Goal: Information Seeking & Learning: Learn about a topic

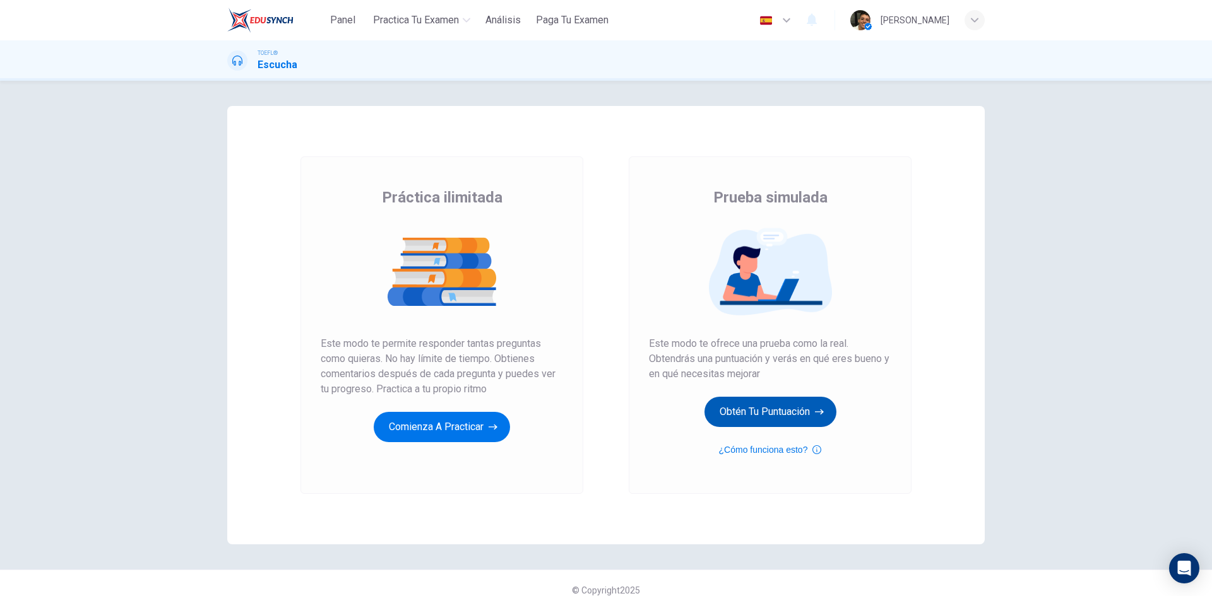
click at [732, 411] on button "Obtén tu puntuación" at bounding box center [770, 412] width 132 height 30
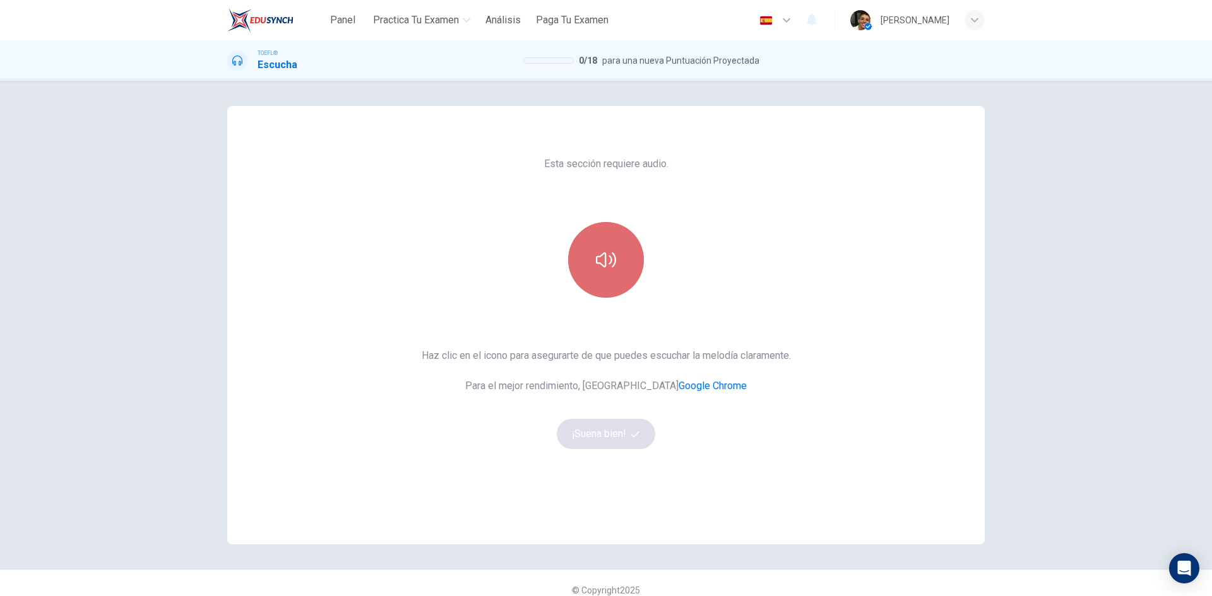
click at [575, 269] on button "button" at bounding box center [606, 260] width 76 height 76
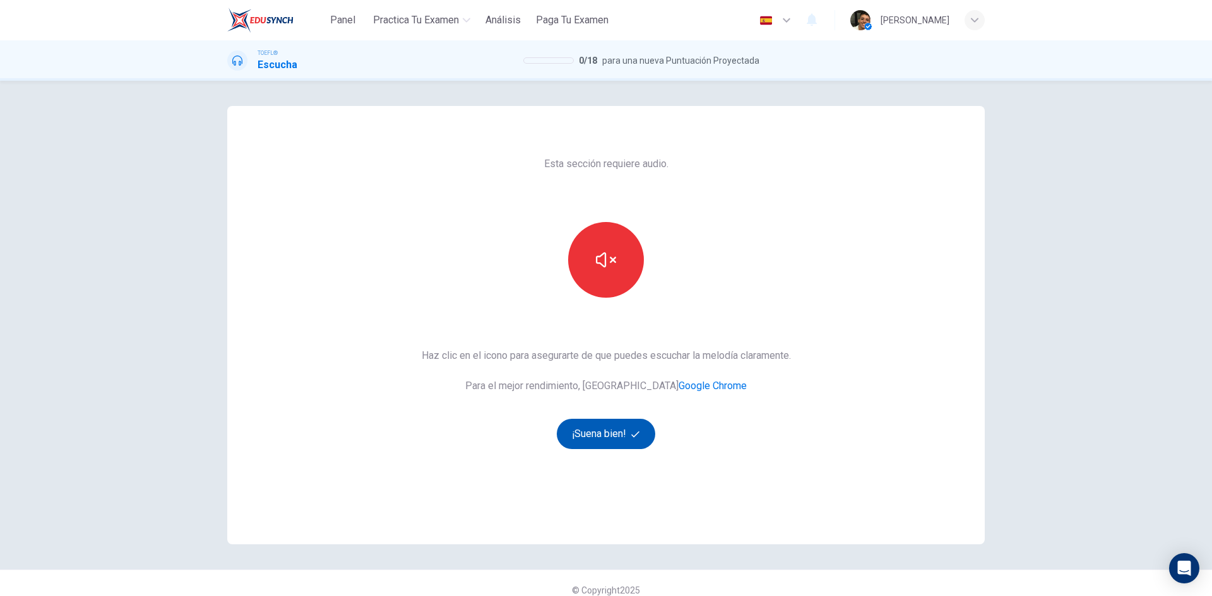
click at [625, 436] on button "¡Suena bien!" at bounding box center [606, 434] width 98 height 30
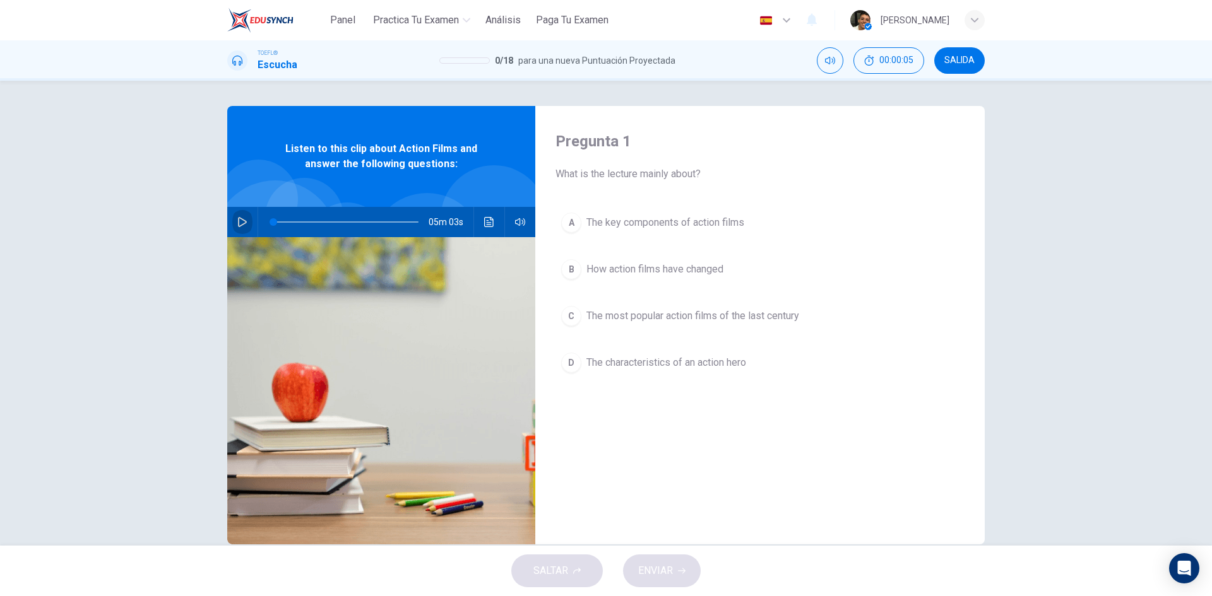
click at [237, 220] on icon "button" at bounding box center [242, 222] width 10 height 10
type input "16"
type input "0"
click at [586, 267] on span "How action films have changed" at bounding box center [654, 269] width 137 height 15
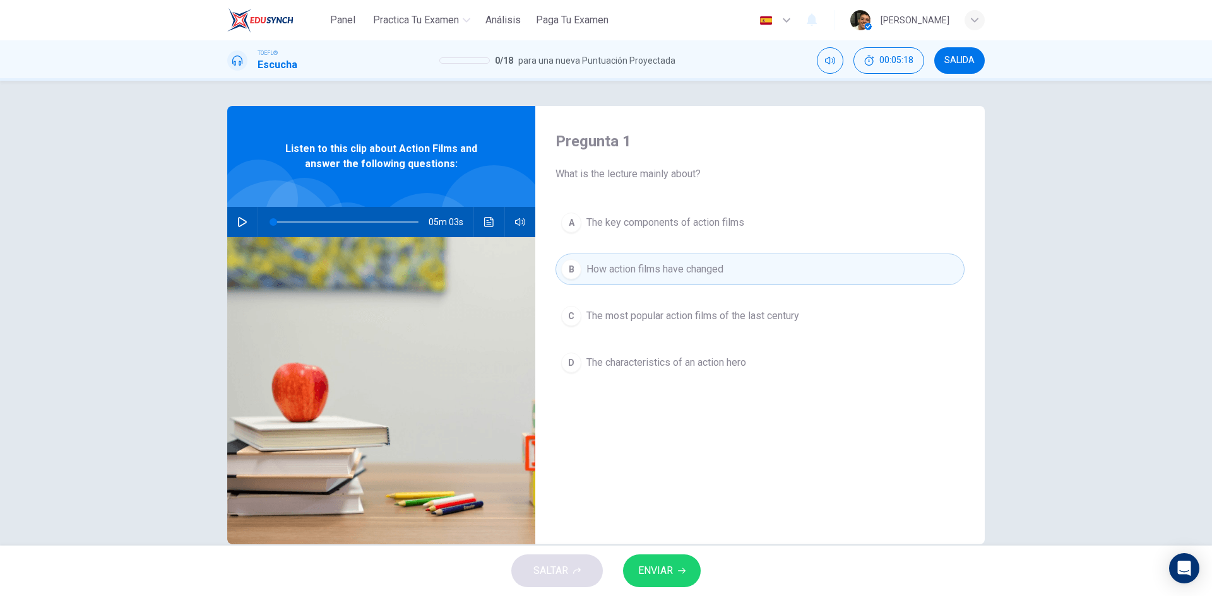
click at [680, 569] on icon "button" at bounding box center [682, 571] width 8 height 8
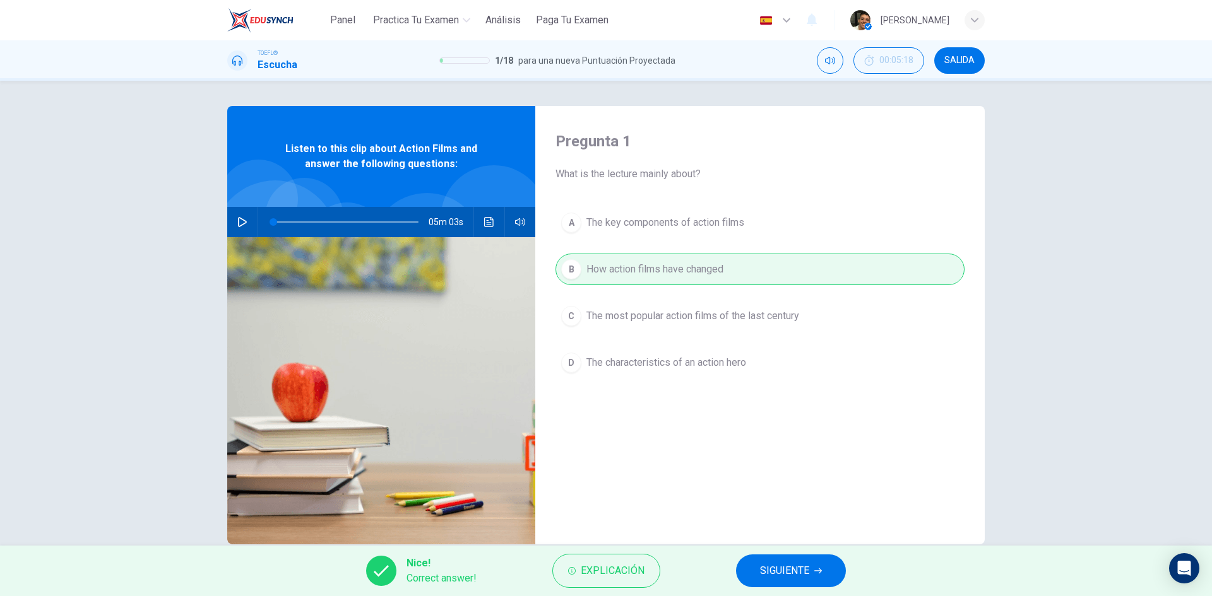
click at [758, 572] on button "SIGUIENTE" at bounding box center [791, 571] width 110 height 33
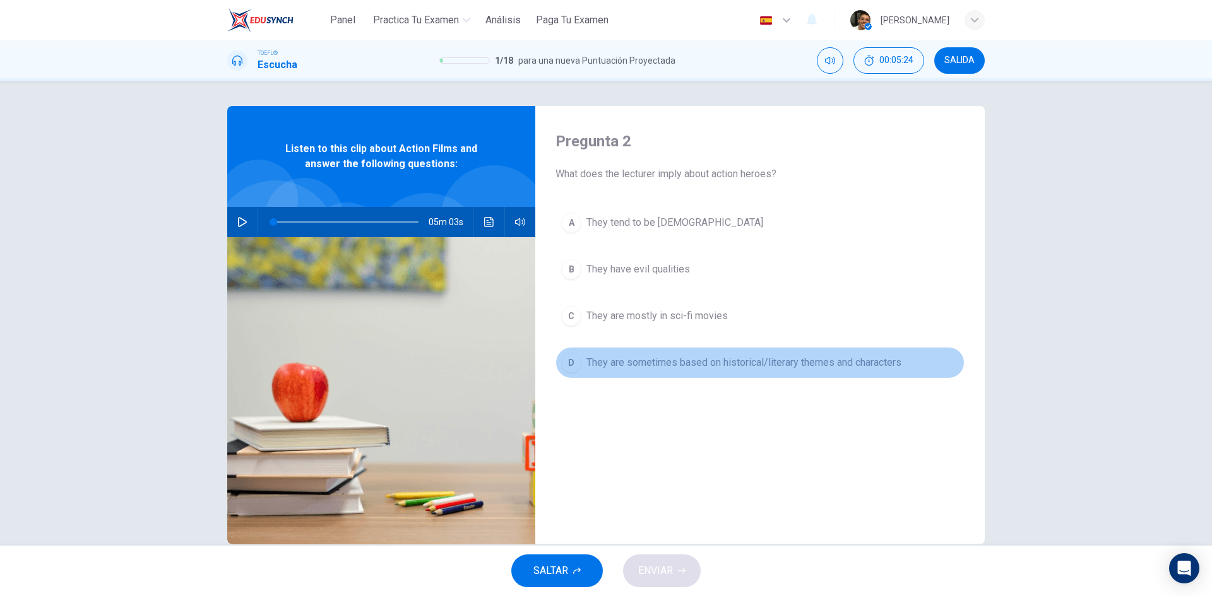
click at [749, 363] on span "They are sometimes based on historical/literary themes and characters" at bounding box center [743, 362] width 315 height 15
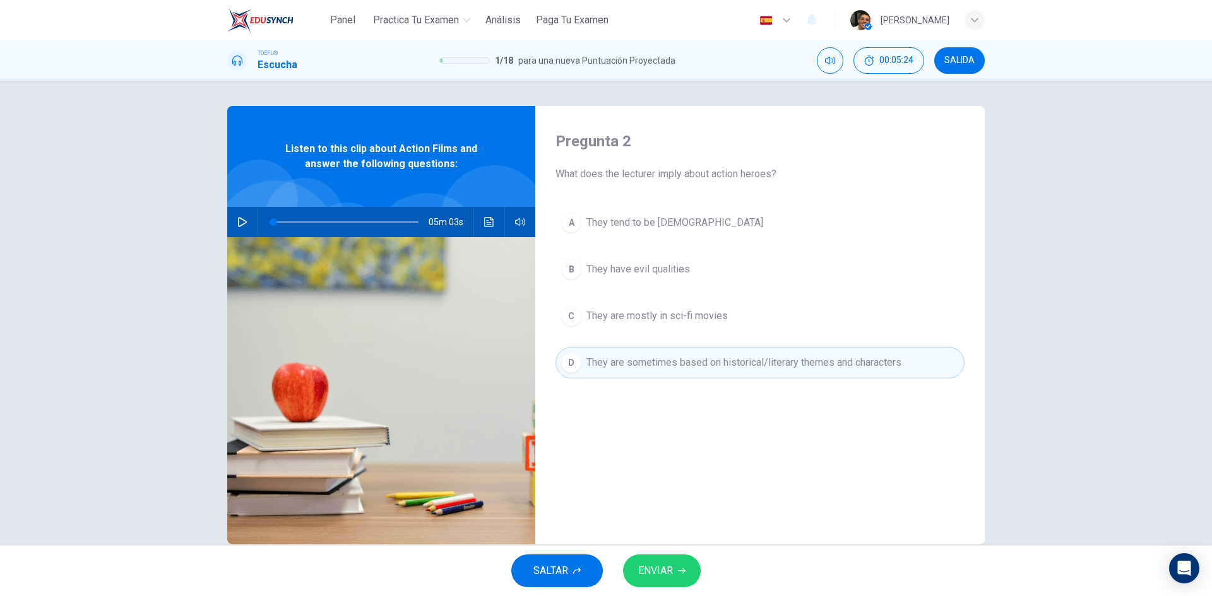
click at [673, 570] on button "ENVIAR" at bounding box center [662, 571] width 78 height 33
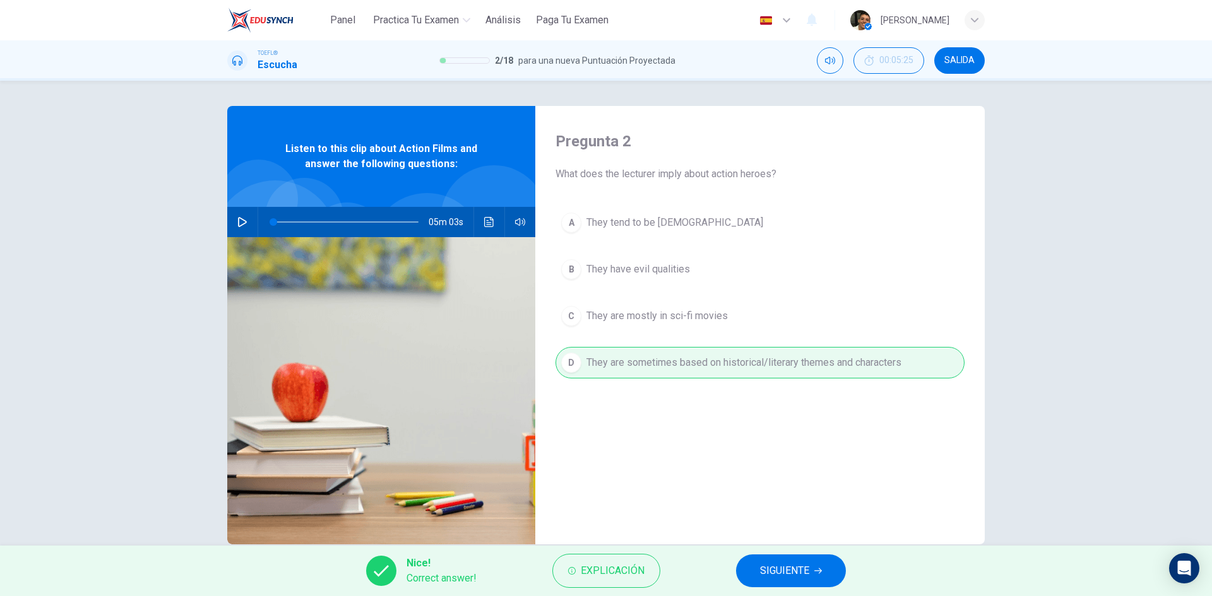
click at [777, 567] on span "SIGUIENTE" at bounding box center [784, 571] width 49 height 18
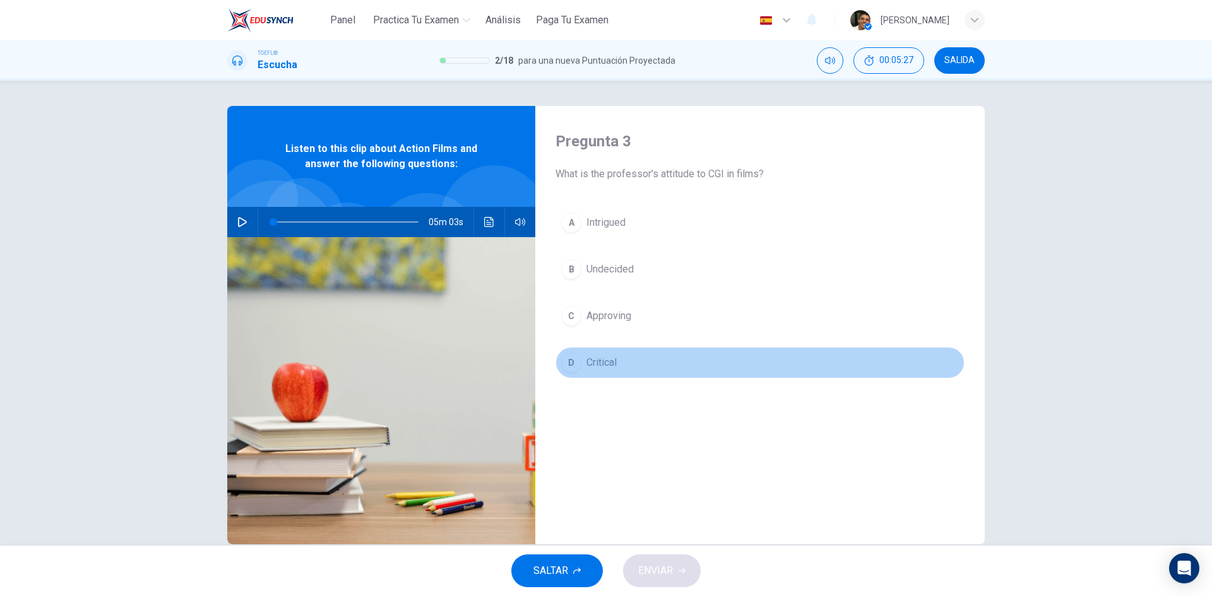
click at [593, 361] on span "Critical" at bounding box center [601, 362] width 30 height 15
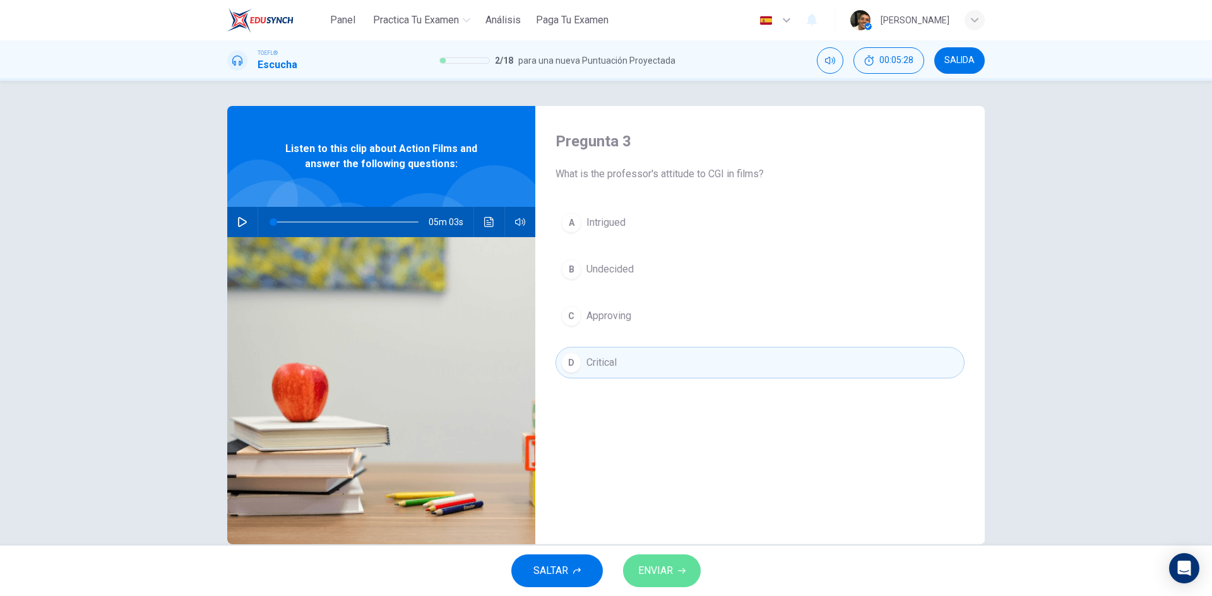
click at [678, 560] on button "ENVIAR" at bounding box center [662, 571] width 78 height 33
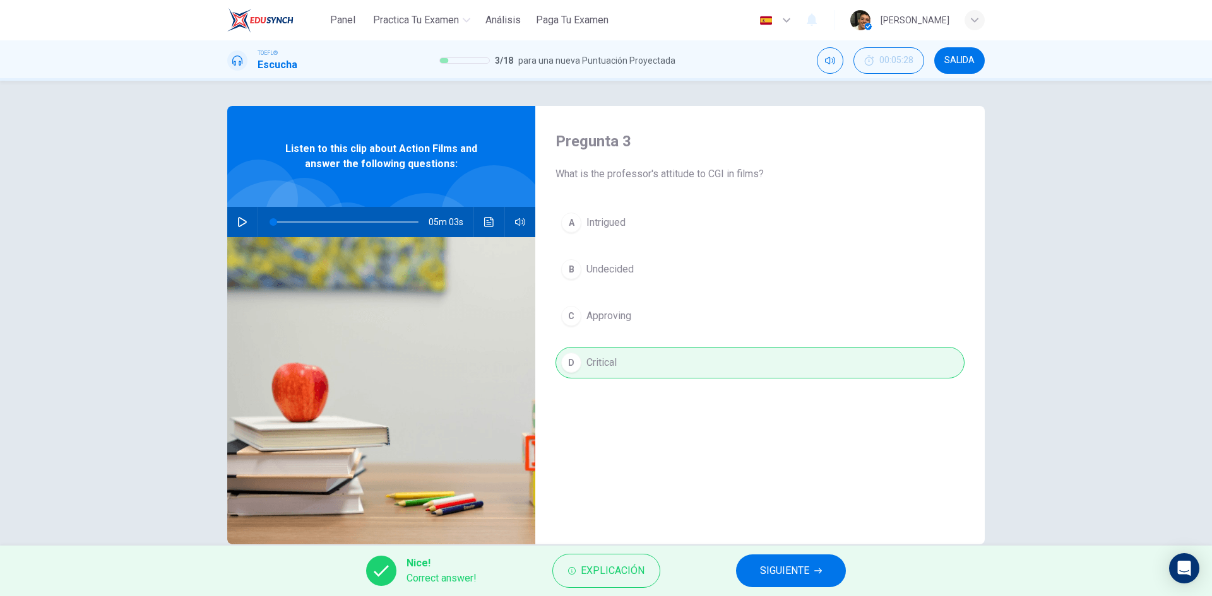
click at [750, 561] on button "SIGUIENTE" at bounding box center [791, 571] width 110 height 33
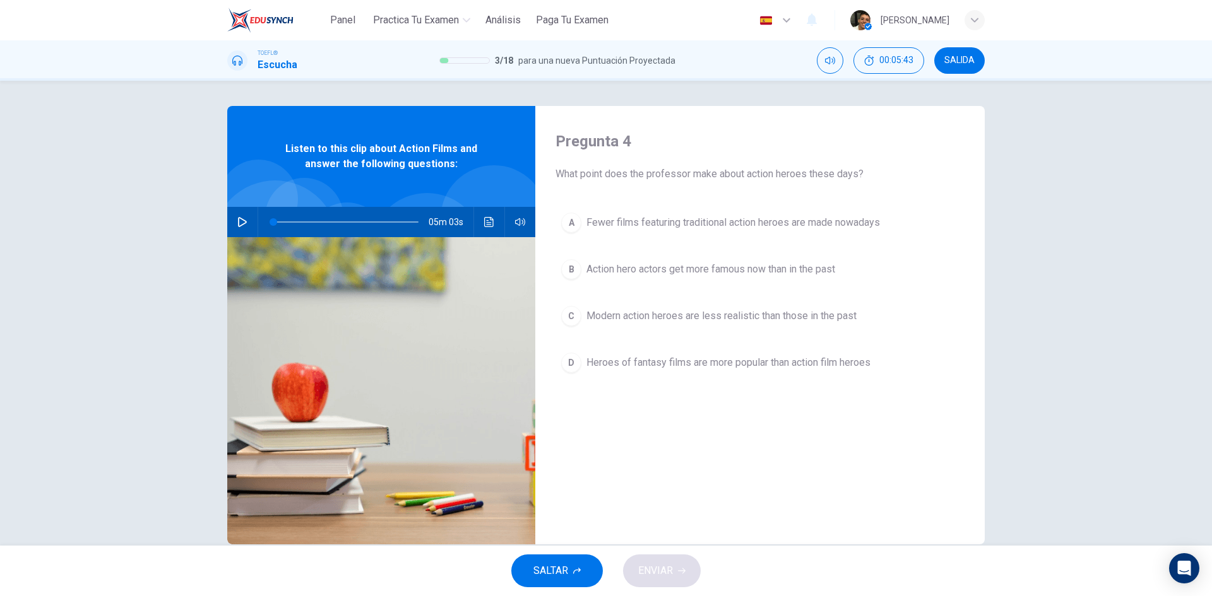
click at [665, 324] on button "C Modern action heroes are less realistic than those in the past" at bounding box center [759, 316] width 409 height 32
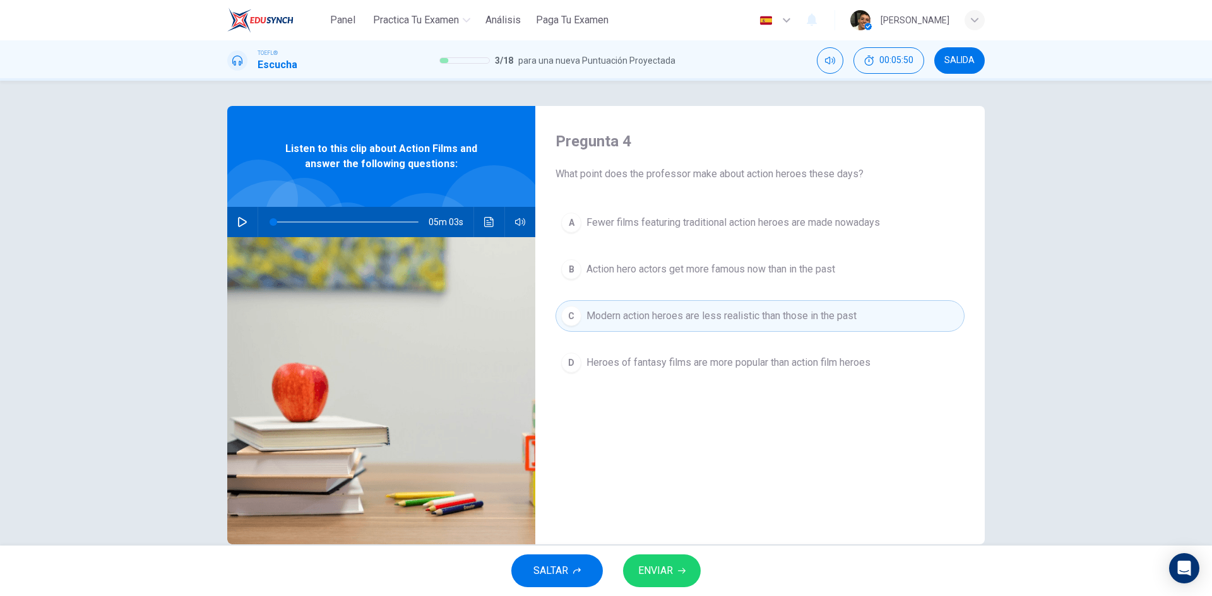
click at [682, 584] on button "ENVIAR" at bounding box center [662, 571] width 78 height 33
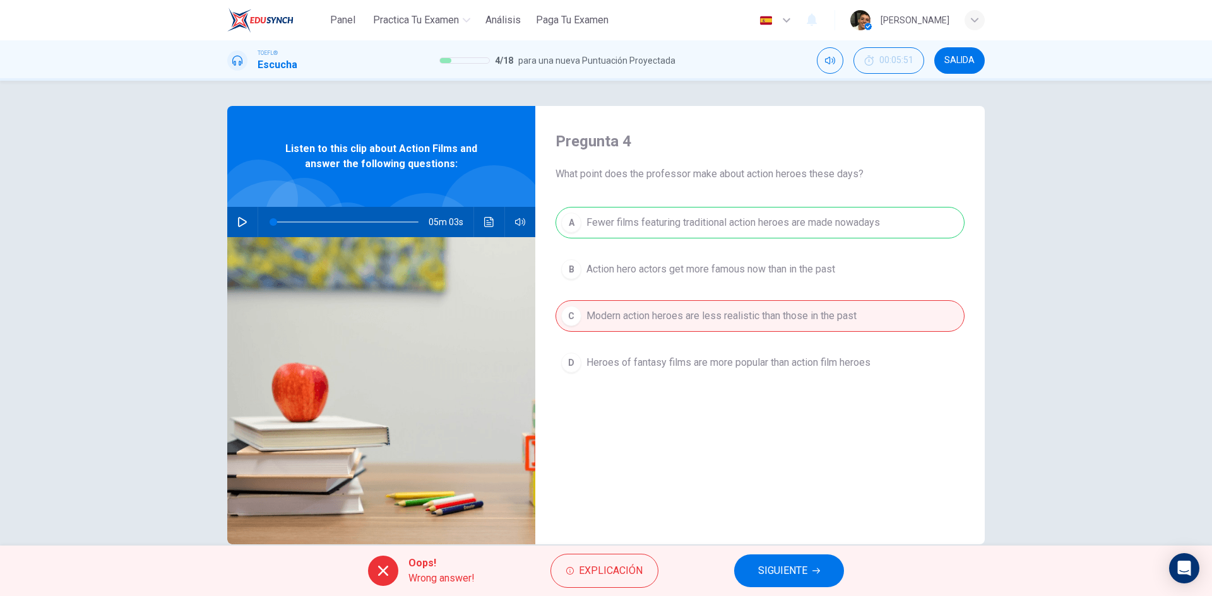
click at [808, 563] on button "SIGUIENTE" at bounding box center [789, 571] width 110 height 33
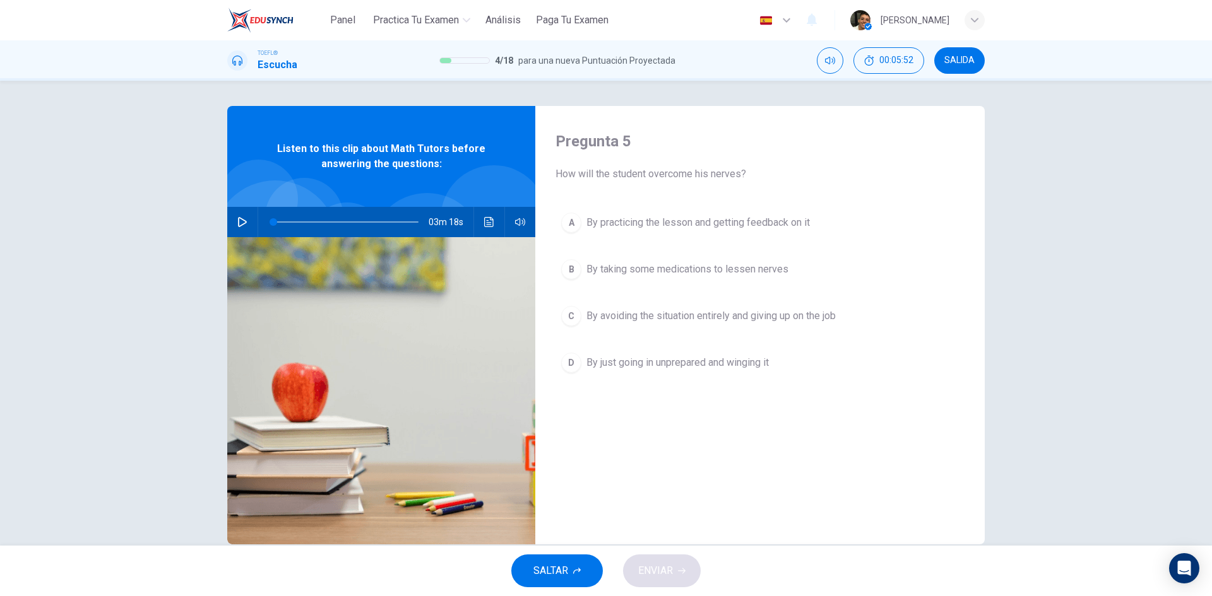
click at [248, 218] on button "button" at bounding box center [242, 222] width 20 height 30
type input "1"
type input "0"
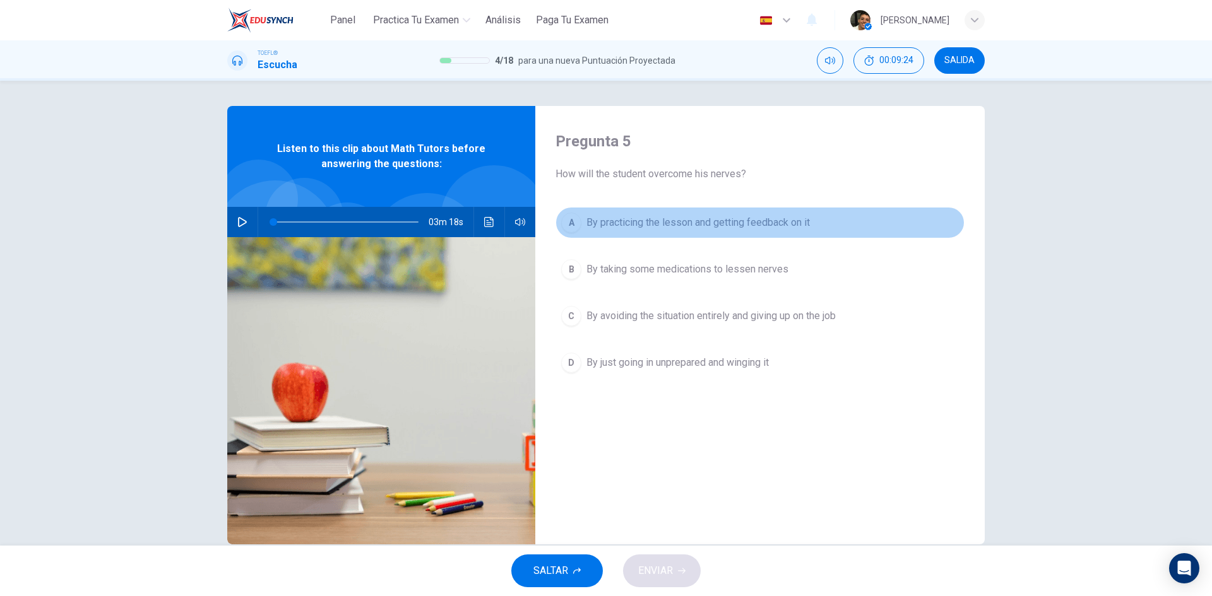
click at [736, 224] on span "By practicing the lesson and getting feedback on it" at bounding box center [697, 222] width 223 height 15
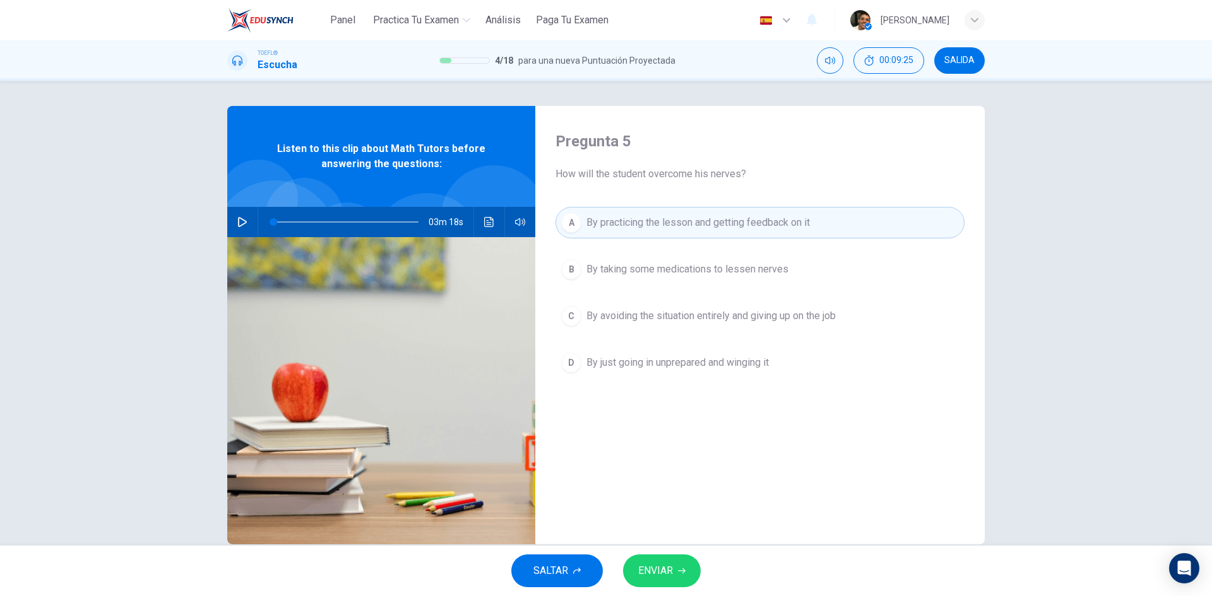
click at [669, 553] on div "SALTAR ENVIAR" at bounding box center [606, 571] width 1212 height 50
click at [674, 567] on button "ENVIAR" at bounding box center [662, 571] width 78 height 33
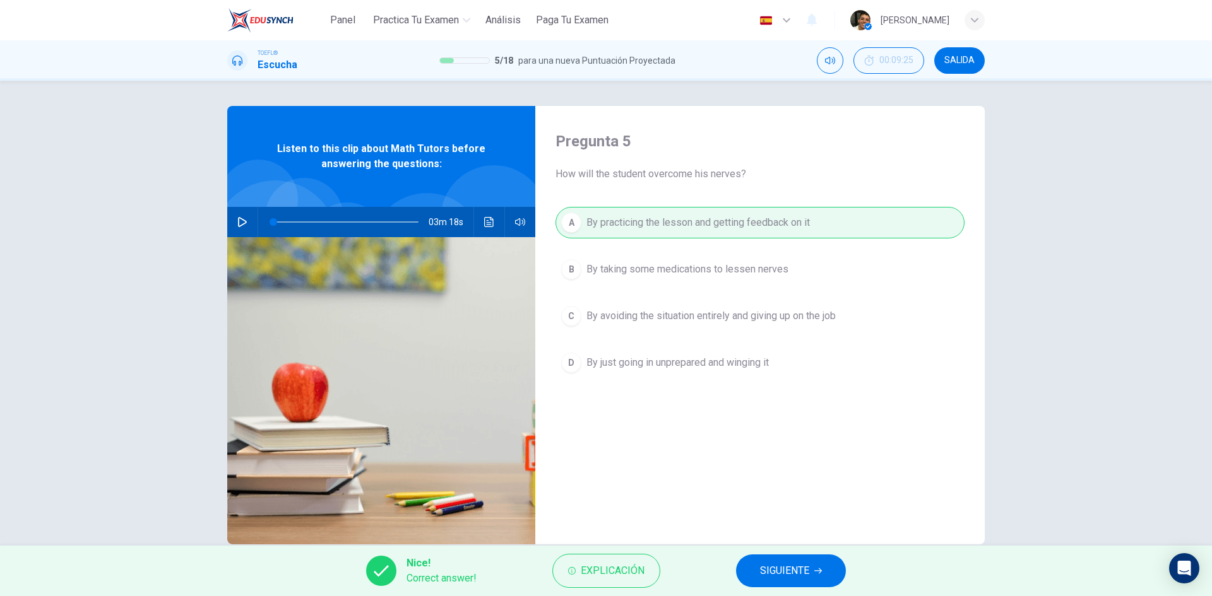
click at [786, 573] on span "SIGUIENTE" at bounding box center [784, 571] width 49 height 18
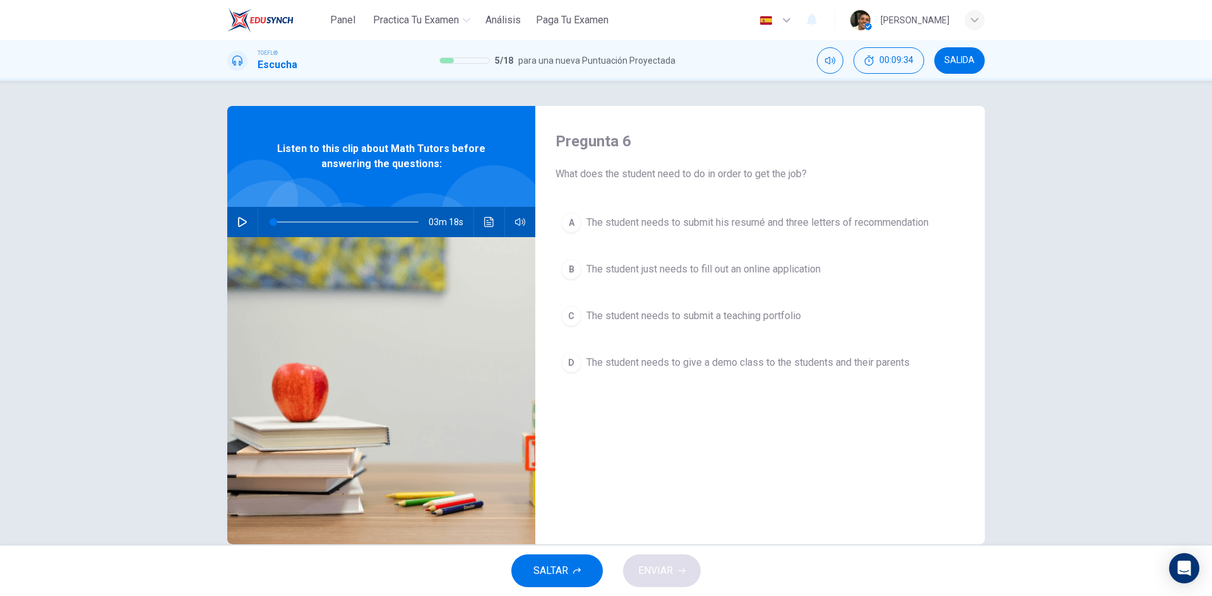
click at [656, 367] on span "The student needs to give a demo class to the students and their parents" at bounding box center [747, 362] width 323 height 15
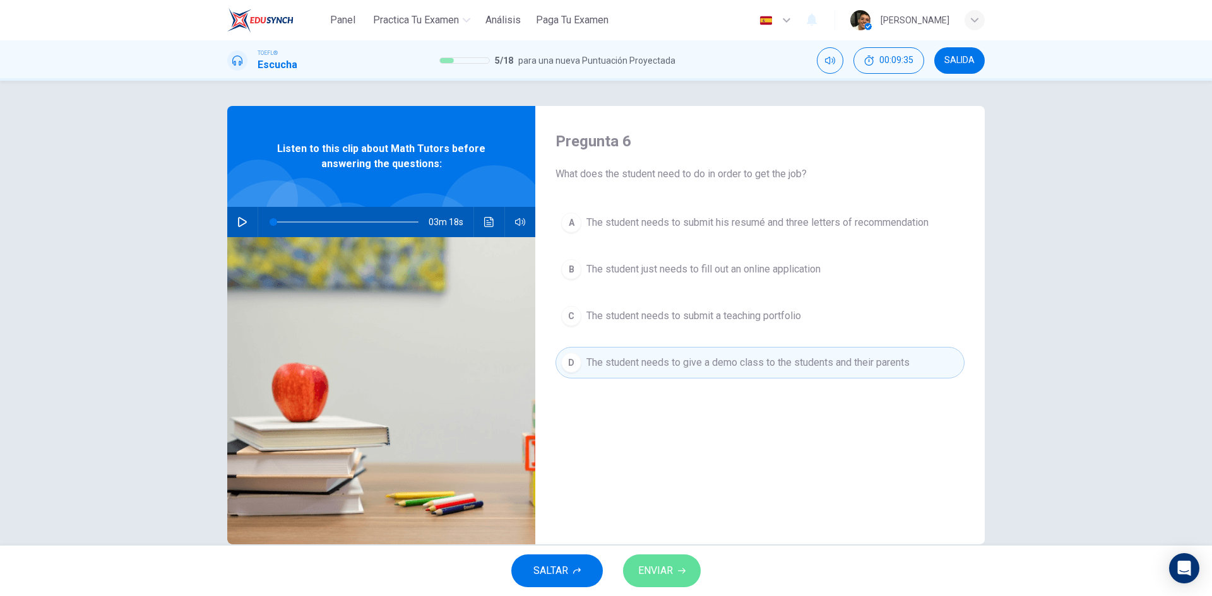
click at [681, 564] on button "ENVIAR" at bounding box center [662, 571] width 78 height 33
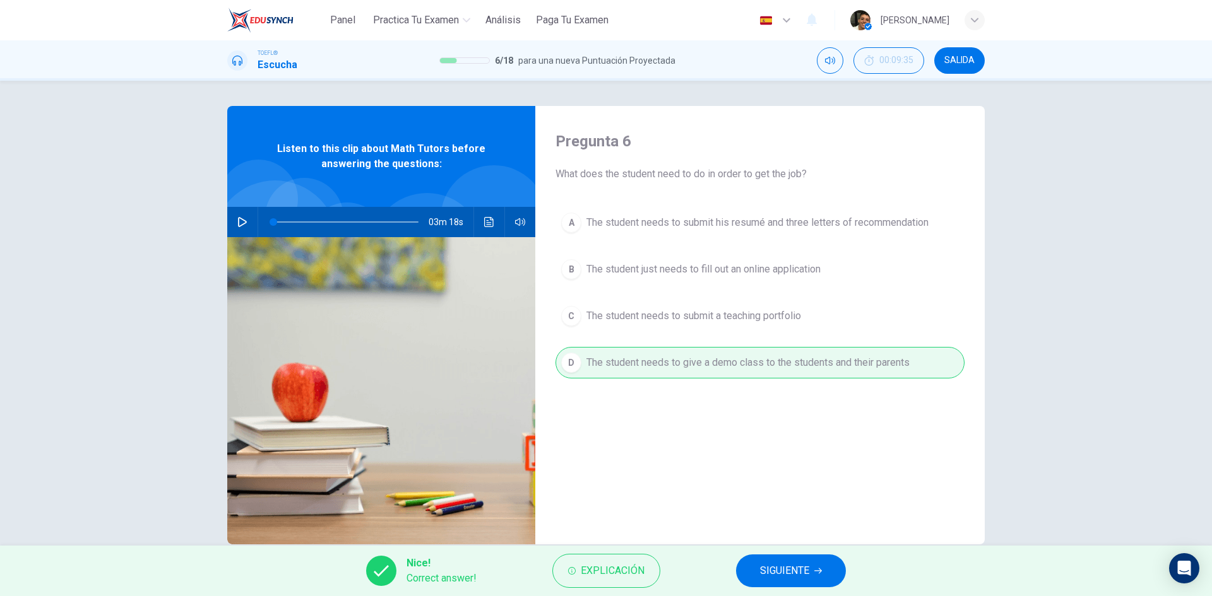
click at [749, 560] on button "SIGUIENTE" at bounding box center [791, 571] width 110 height 33
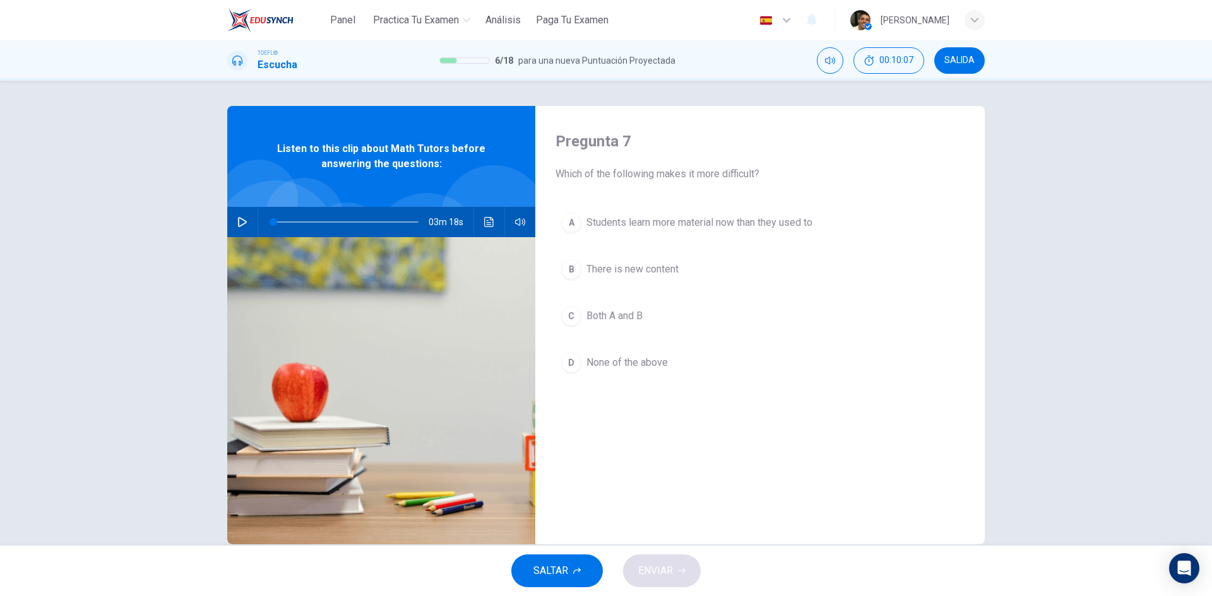
click at [634, 319] on span "Both A and B" at bounding box center [614, 316] width 56 height 15
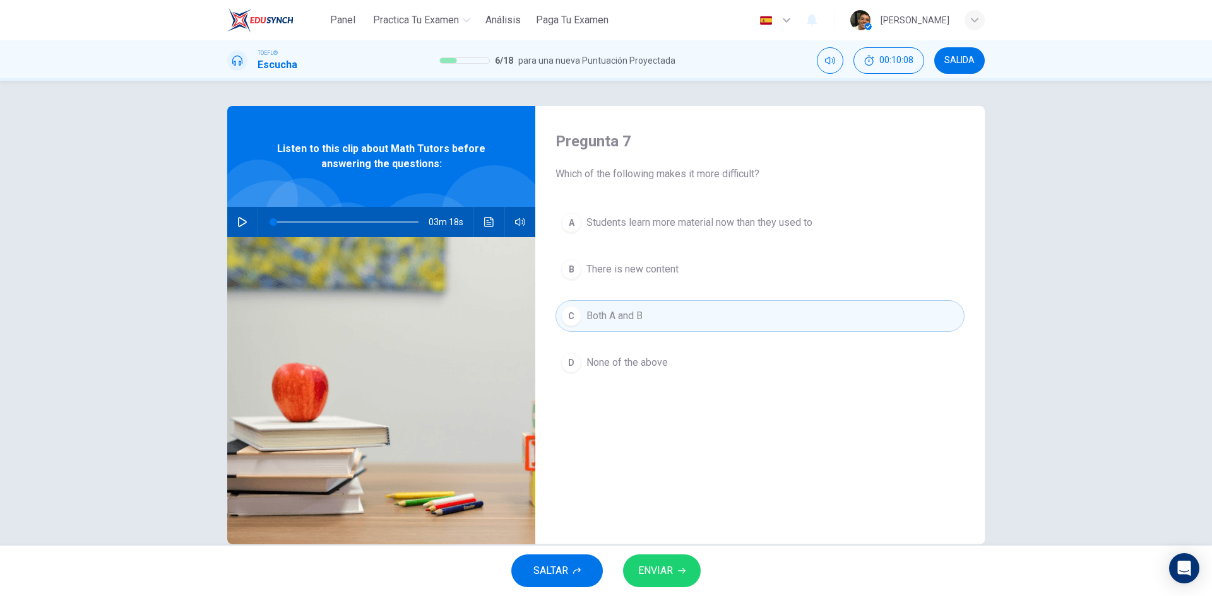
click at [680, 566] on button "ENVIAR" at bounding box center [662, 571] width 78 height 33
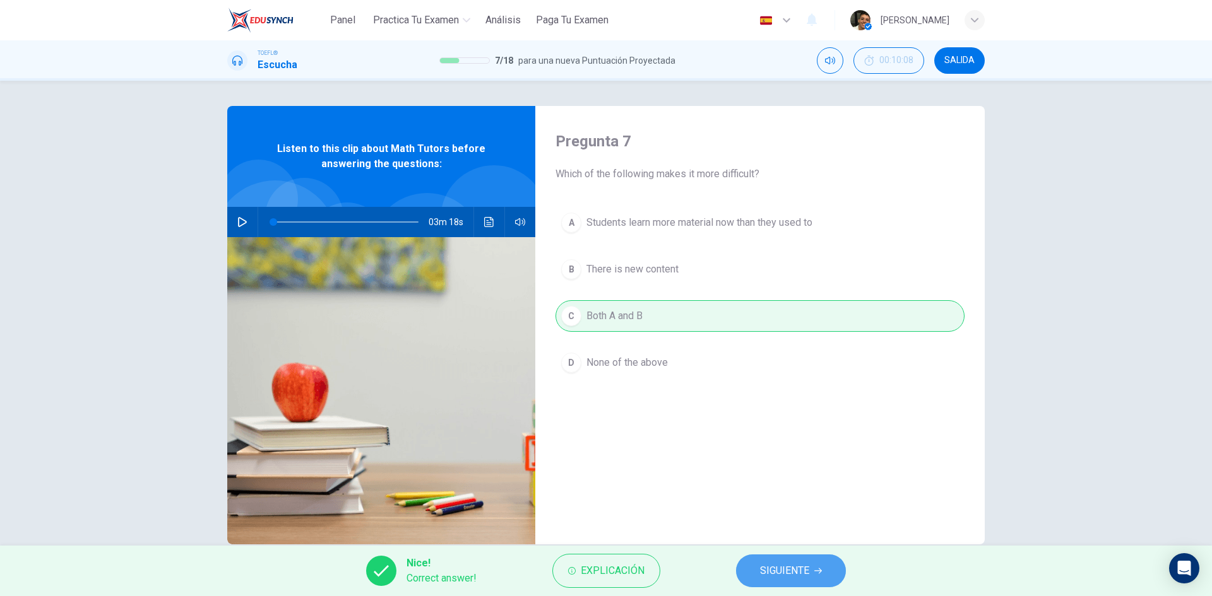
click at [767, 567] on span "SIGUIENTE" at bounding box center [784, 571] width 49 height 18
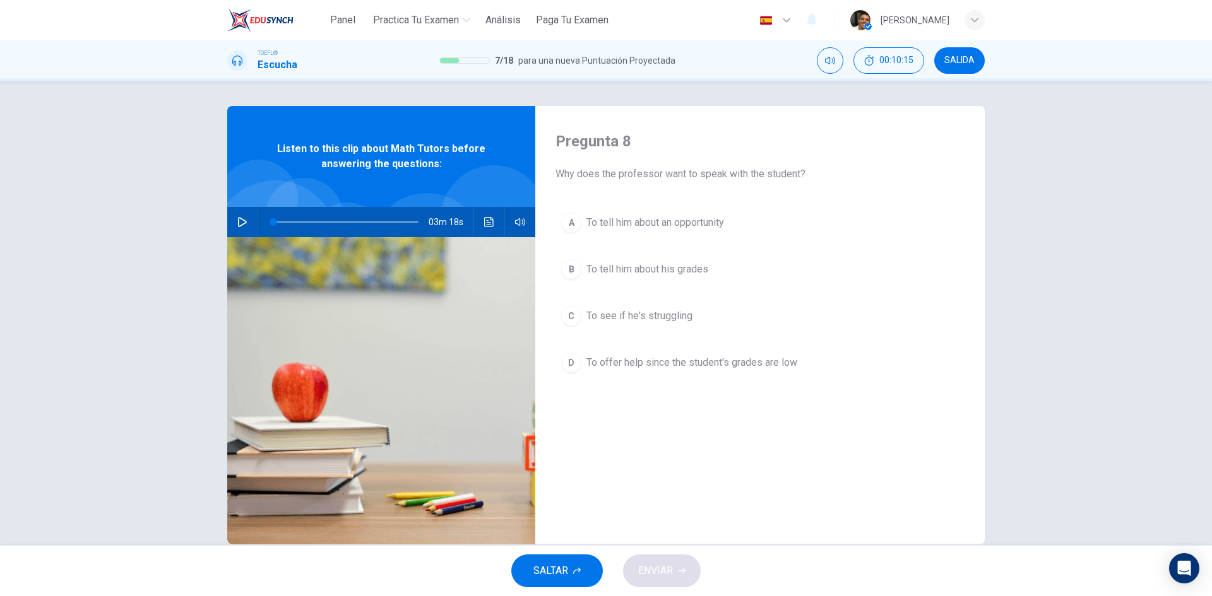
click at [685, 234] on button "A To tell him about an opportunity" at bounding box center [759, 223] width 409 height 32
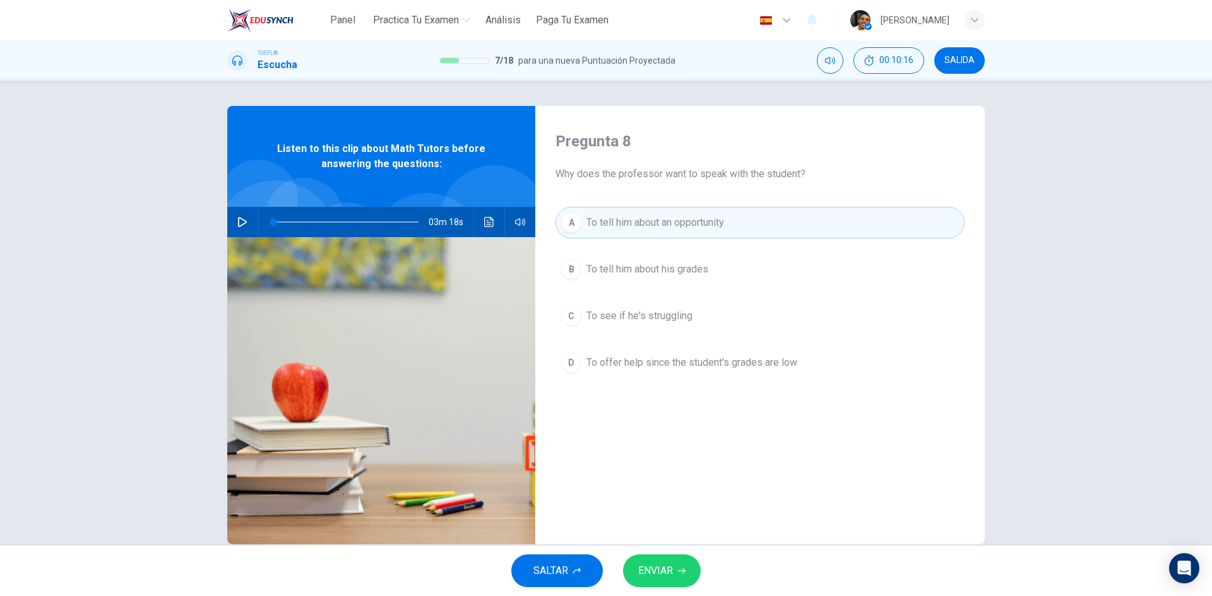
click at [670, 566] on span "ENVIAR" at bounding box center [655, 571] width 35 height 18
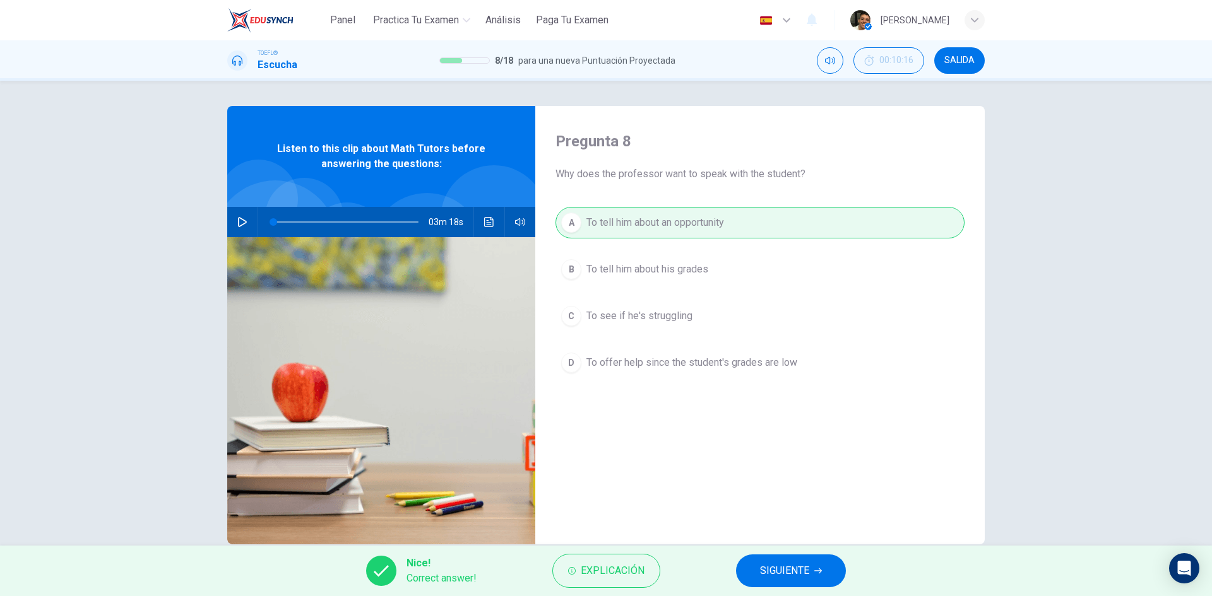
click at [781, 555] on button "SIGUIENTE" at bounding box center [791, 571] width 110 height 33
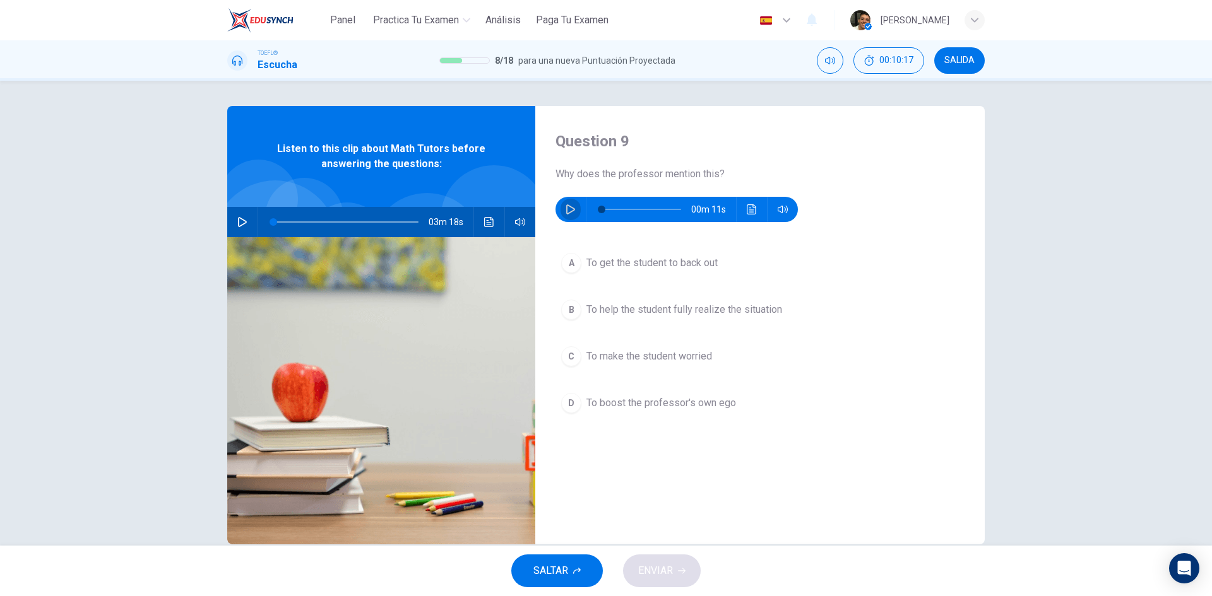
click at [572, 210] on button "button" at bounding box center [570, 209] width 20 height 25
type input "0"
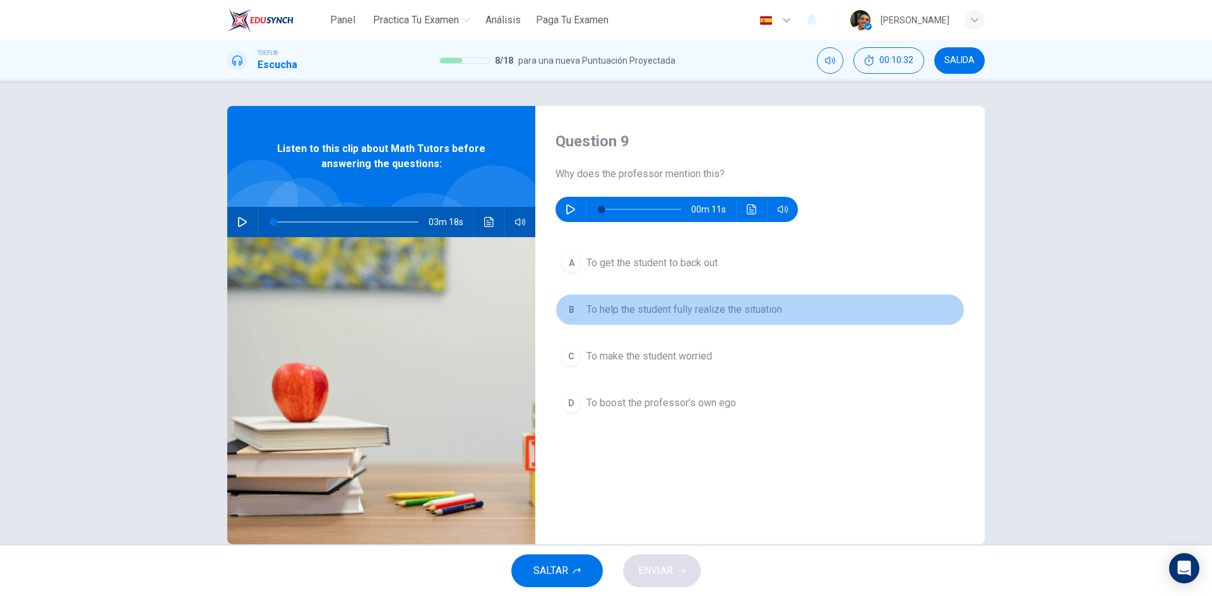
click at [716, 312] on span "To help the student fully realize the situation" at bounding box center [684, 309] width 196 height 15
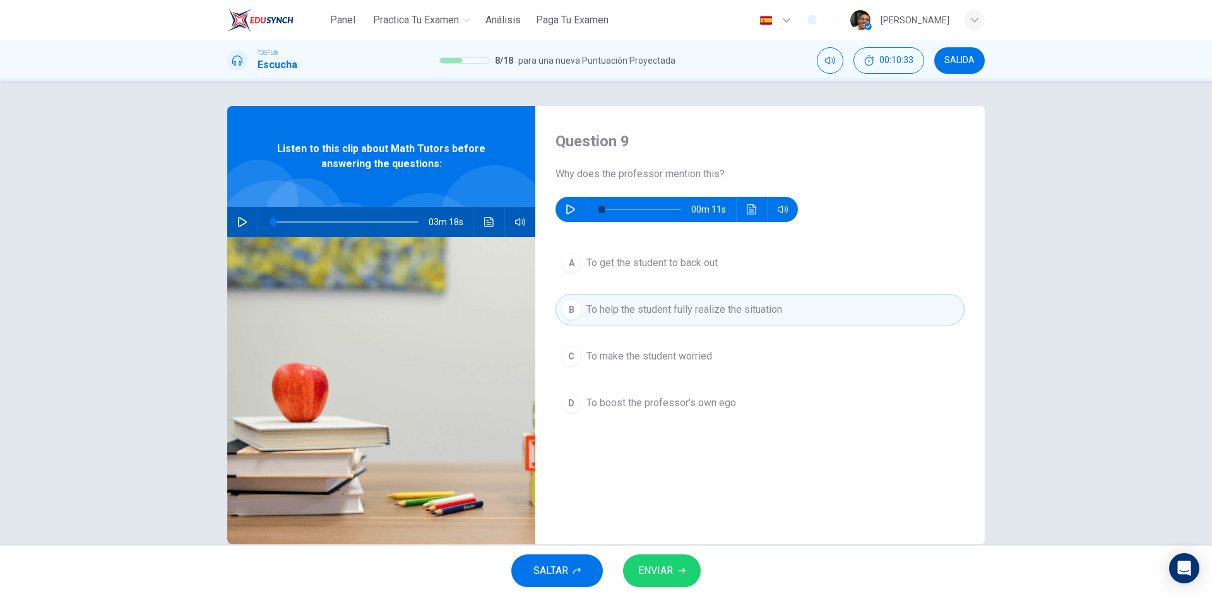
click at [684, 572] on icon "button" at bounding box center [682, 572] width 8 height 6
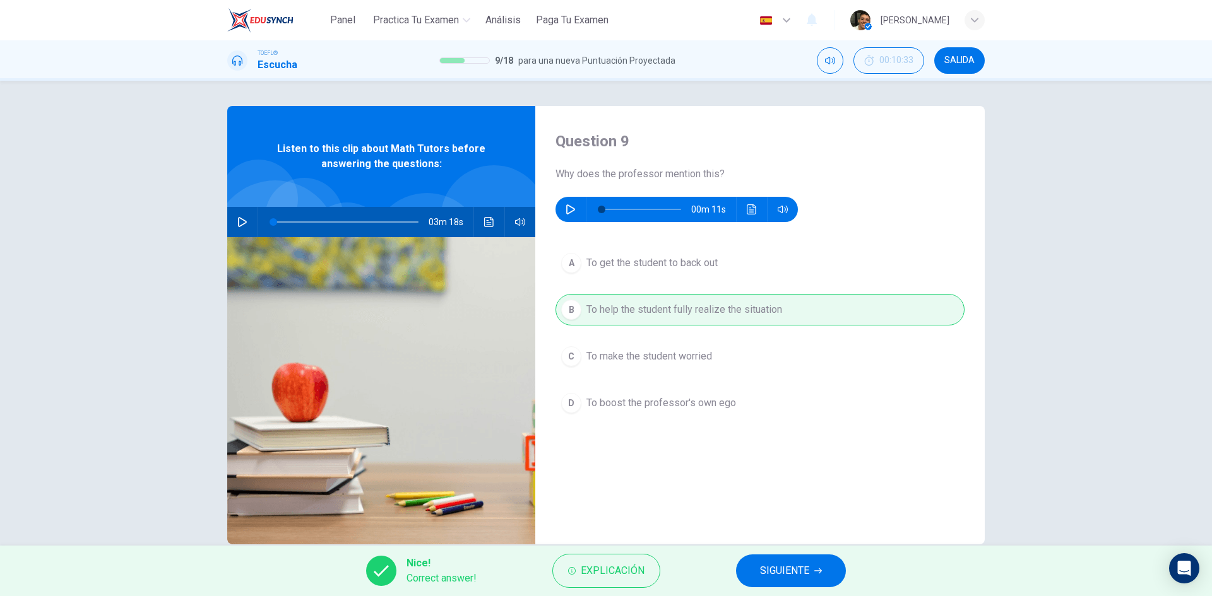
click at [804, 572] on span "SIGUIENTE" at bounding box center [784, 571] width 49 height 18
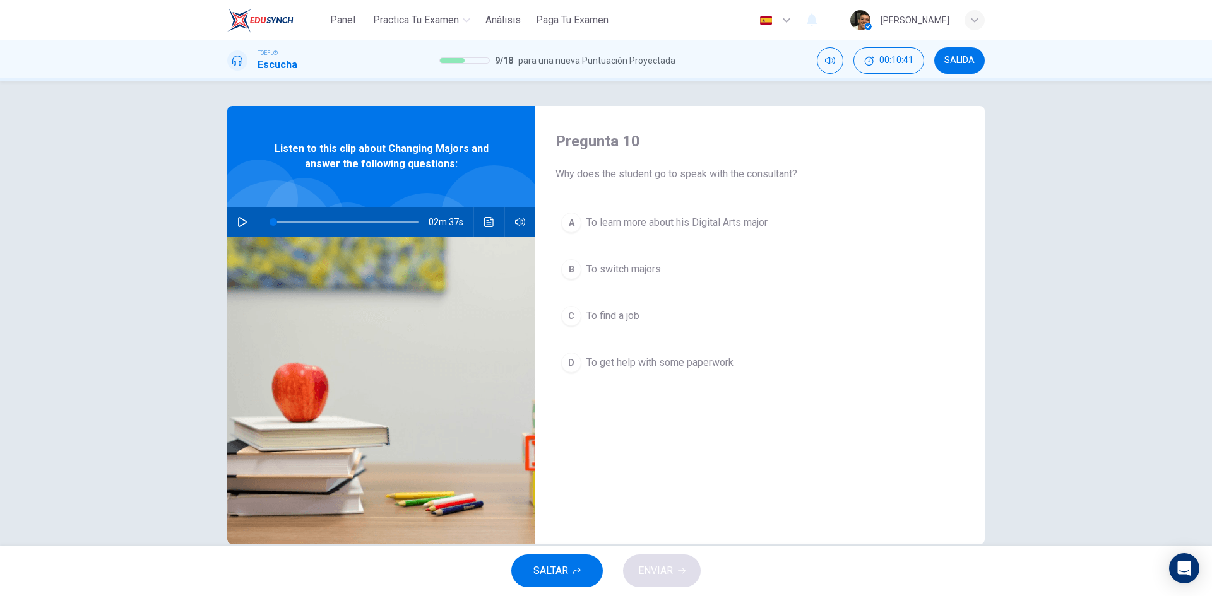
click at [245, 224] on button "button" at bounding box center [242, 222] width 20 height 30
type input "0"
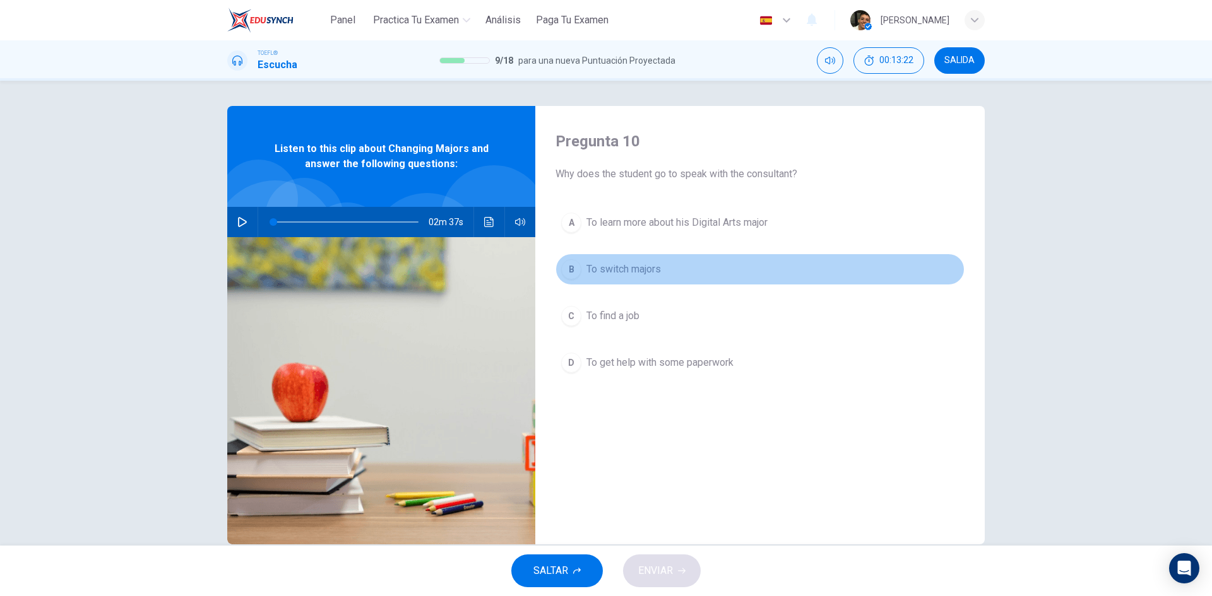
click at [596, 266] on span "To switch majors" at bounding box center [623, 269] width 74 height 15
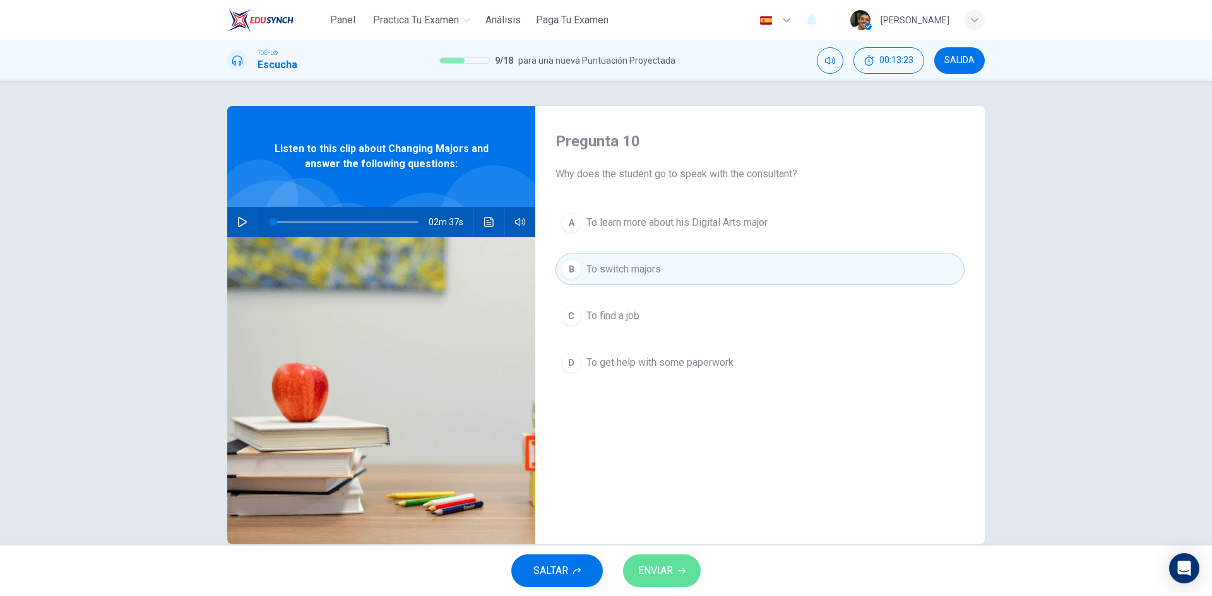
click at [680, 565] on button "ENVIAR" at bounding box center [662, 571] width 78 height 33
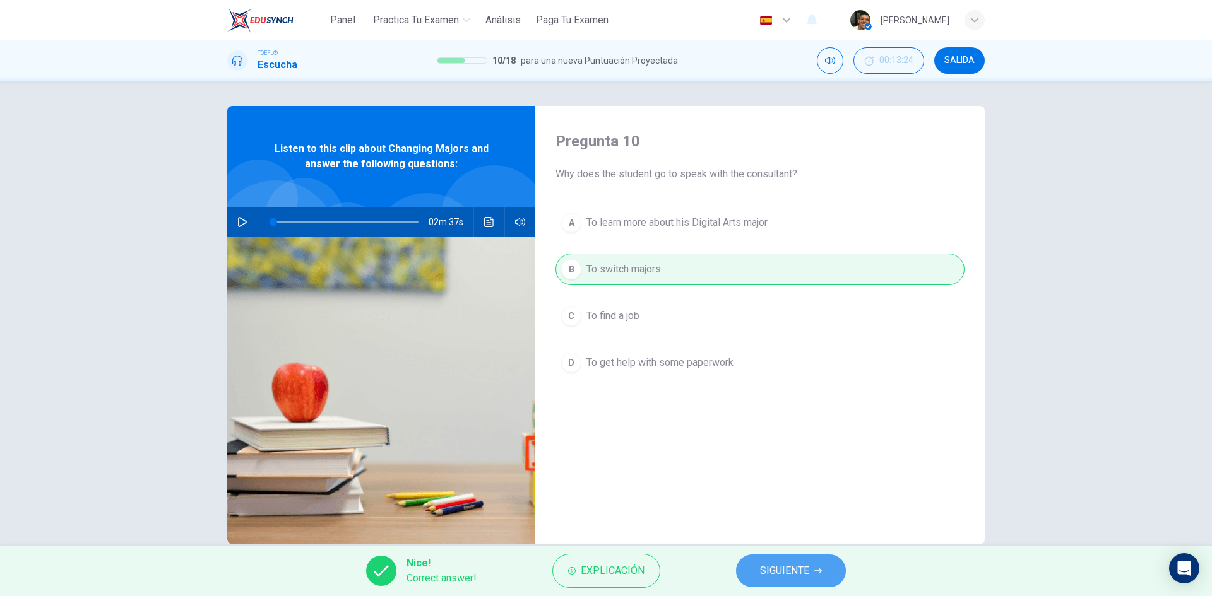
click at [778, 565] on span "SIGUIENTE" at bounding box center [784, 571] width 49 height 18
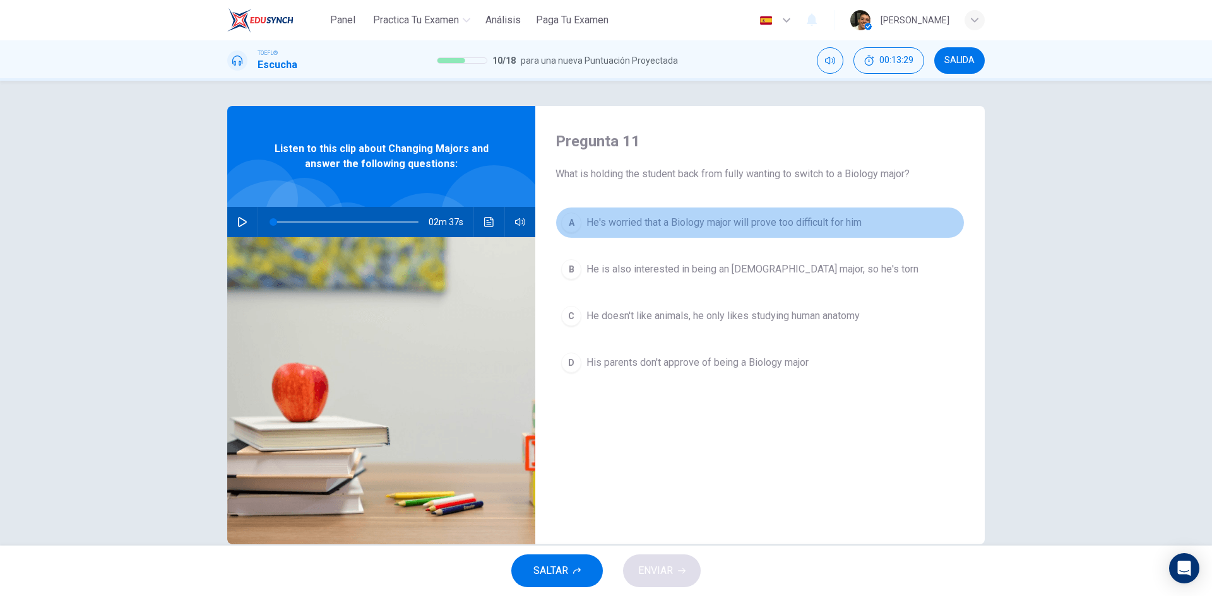
click at [700, 224] on span "He's worried that a Biology major will prove too difficult for him" at bounding box center [723, 222] width 275 height 15
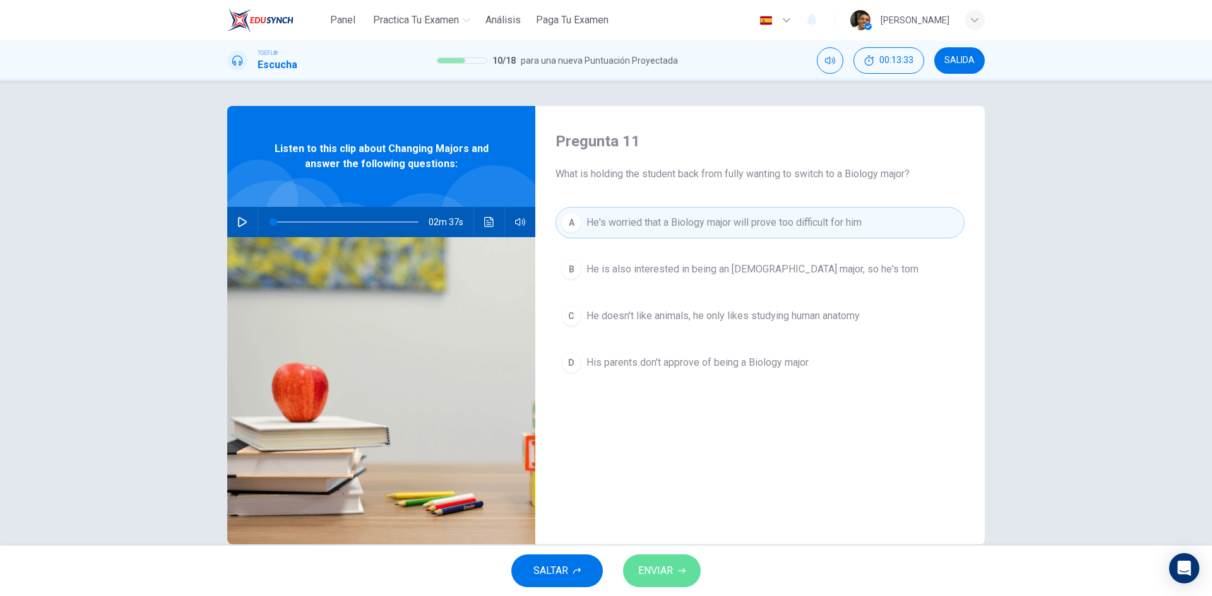
click at [665, 583] on button "ENVIAR" at bounding box center [662, 571] width 78 height 33
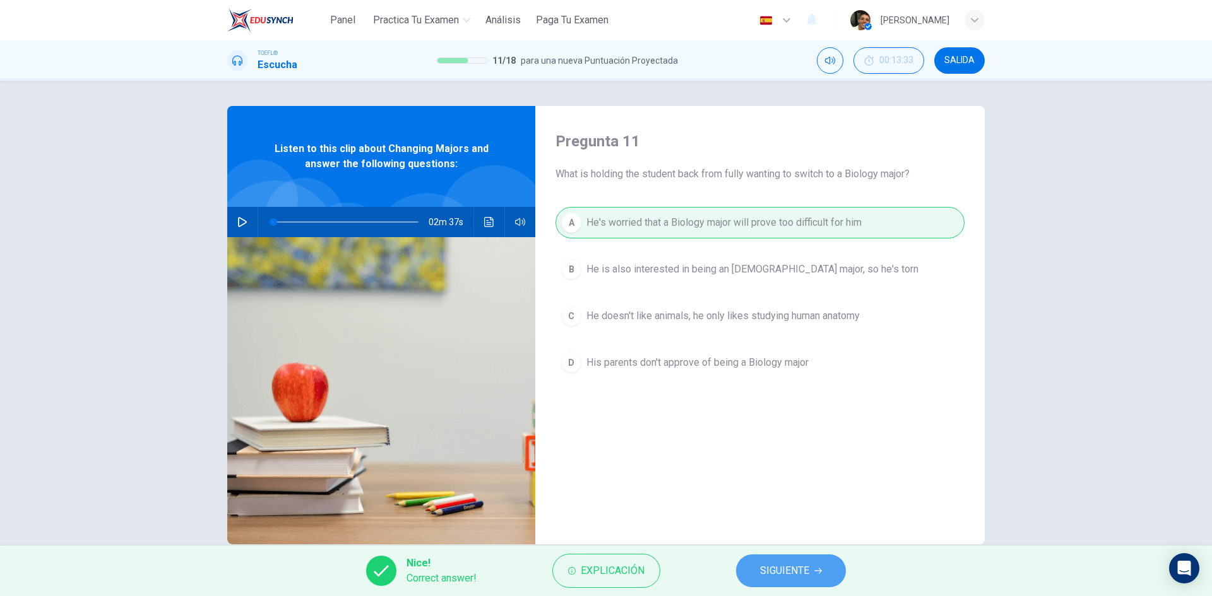
click at [746, 565] on button "SIGUIENTE" at bounding box center [791, 571] width 110 height 33
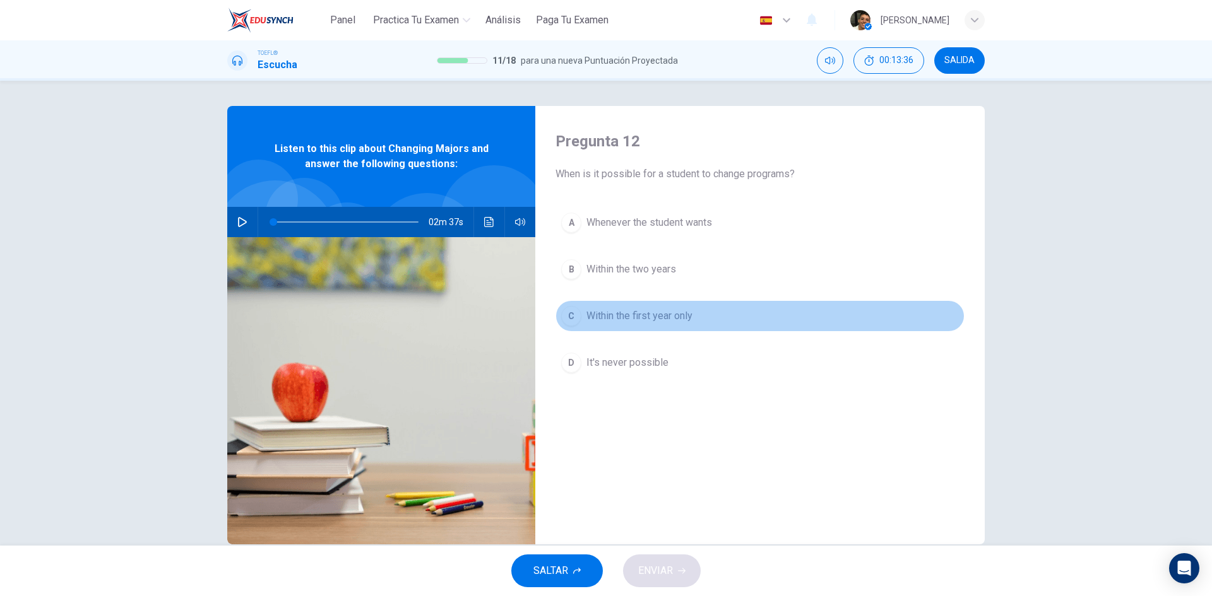
click at [641, 307] on button "C Within the first year only" at bounding box center [759, 316] width 409 height 32
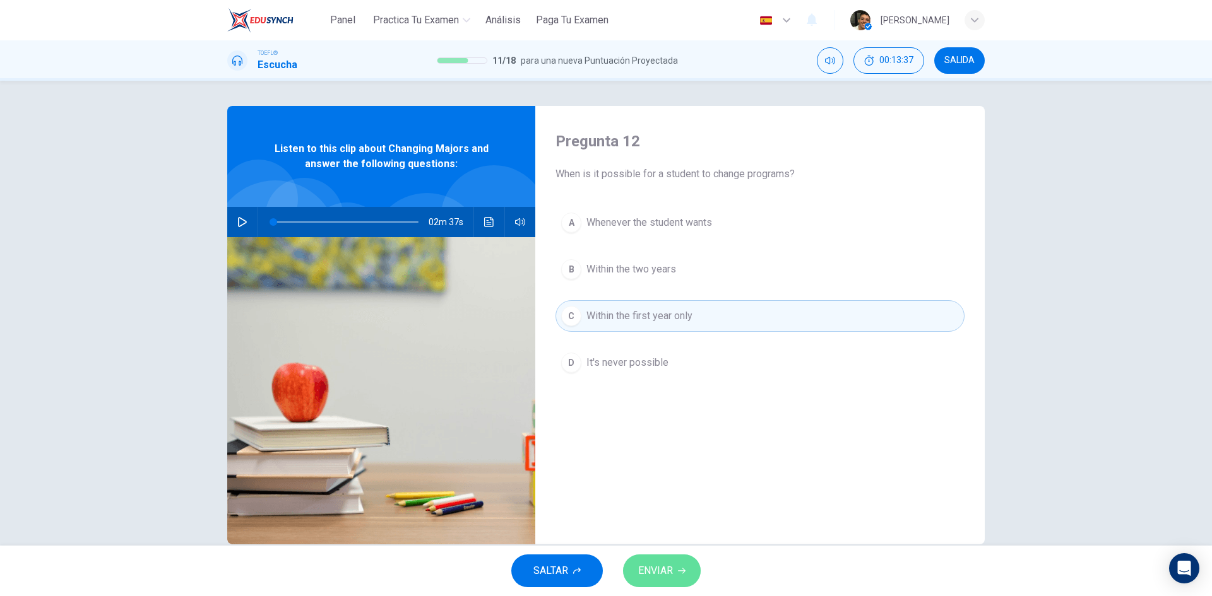
click at [671, 569] on span "ENVIAR" at bounding box center [655, 571] width 35 height 18
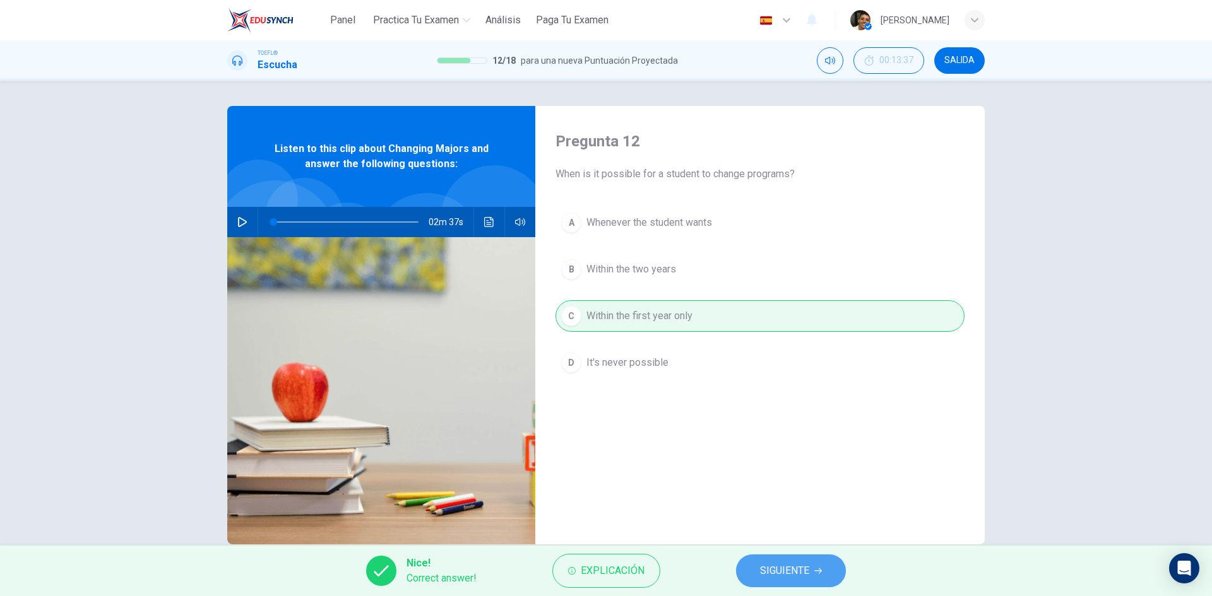
click at [767, 563] on span "SIGUIENTE" at bounding box center [784, 571] width 49 height 18
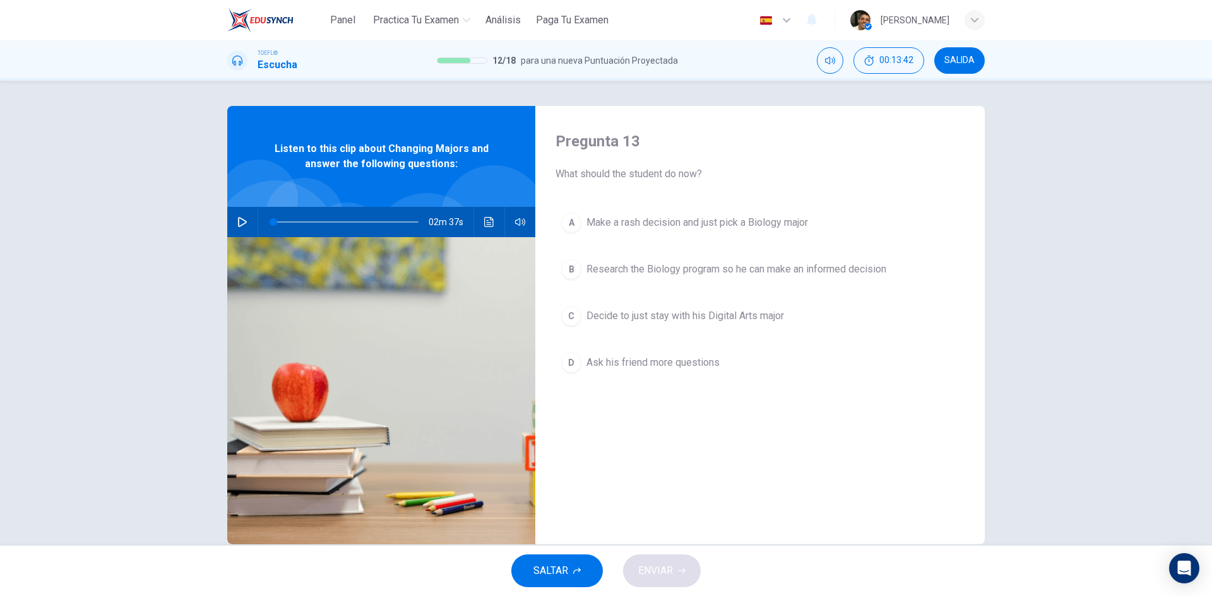
click at [773, 268] on span "Research the Biology program so he can make an informed decision" at bounding box center [736, 269] width 300 height 15
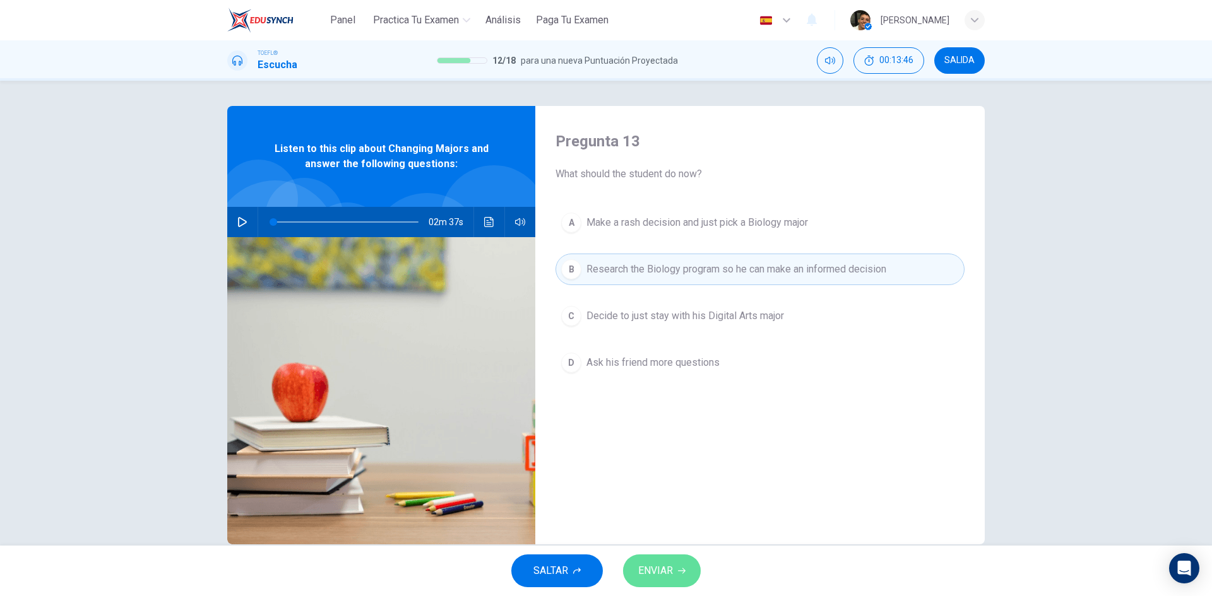
click at [675, 572] on button "ENVIAR" at bounding box center [662, 571] width 78 height 33
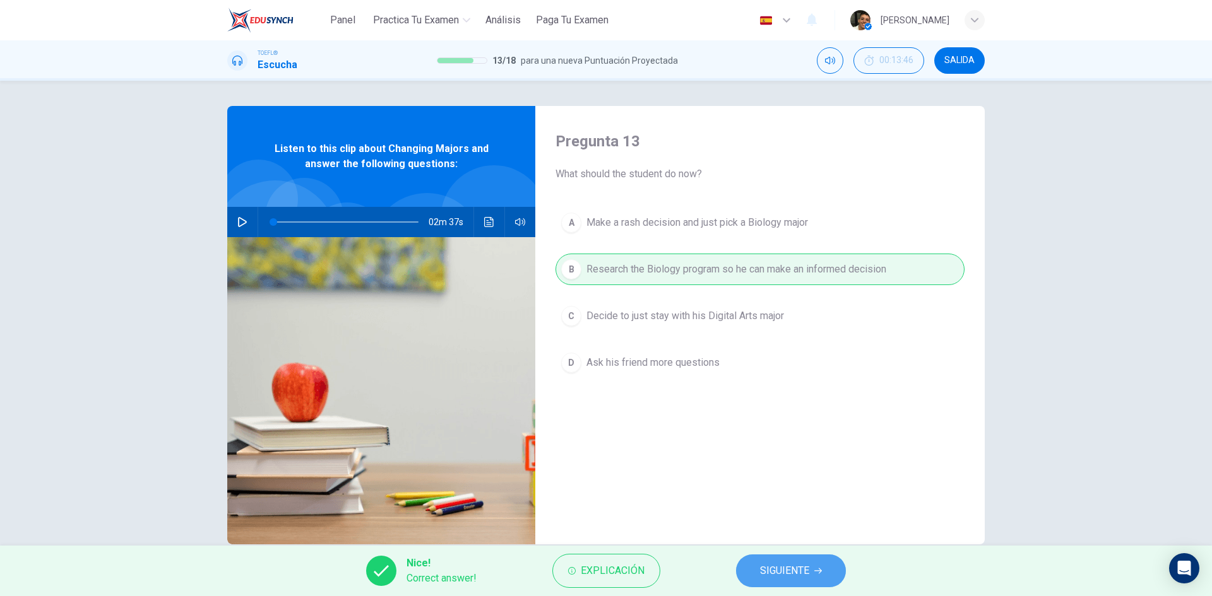
click at [773, 557] on button "SIGUIENTE" at bounding box center [791, 571] width 110 height 33
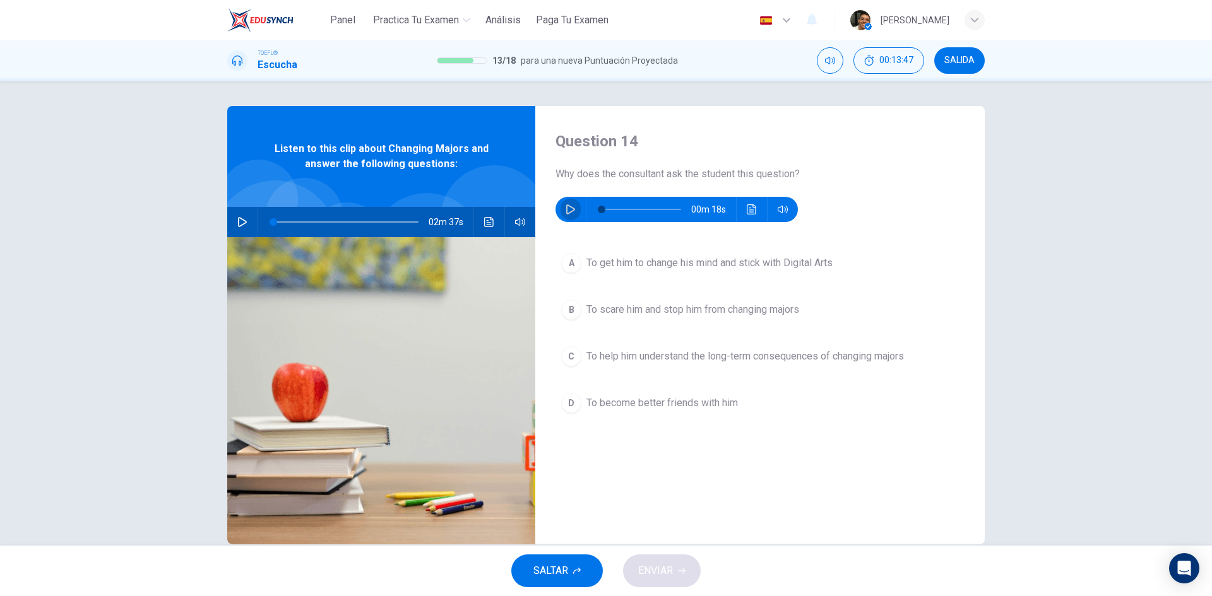
click at [576, 203] on button "button" at bounding box center [570, 209] width 20 height 25
type input "0"
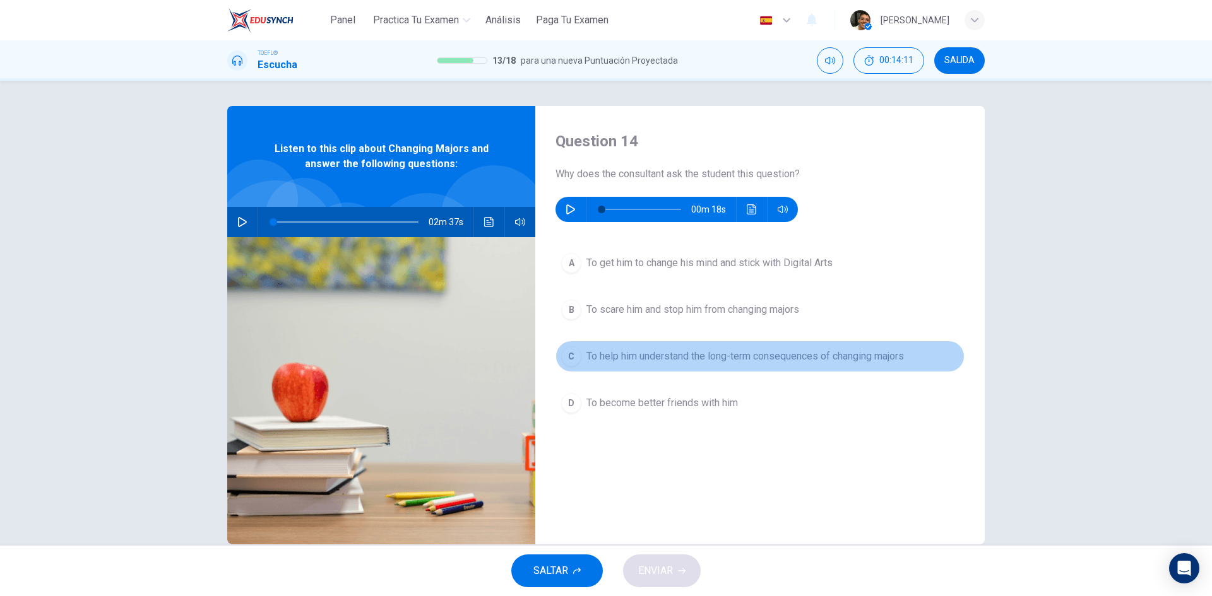
click at [706, 367] on button "C To help him understand the long-term consequences of changing majors" at bounding box center [759, 357] width 409 height 32
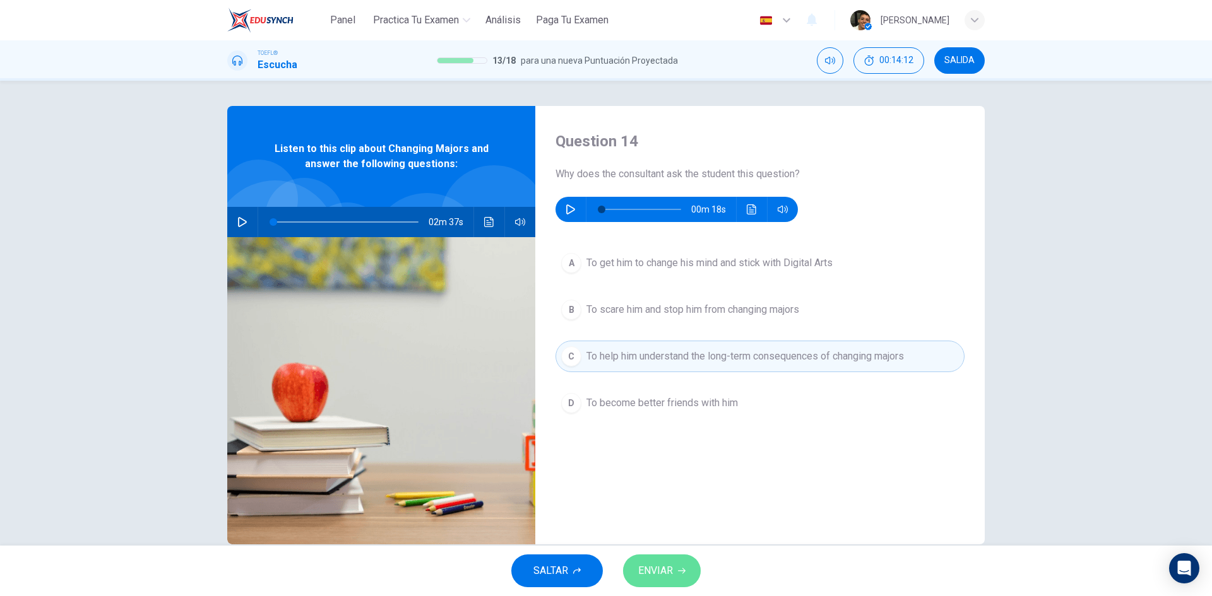
click at [683, 570] on icon "button" at bounding box center [682, 571] width 8 height 8
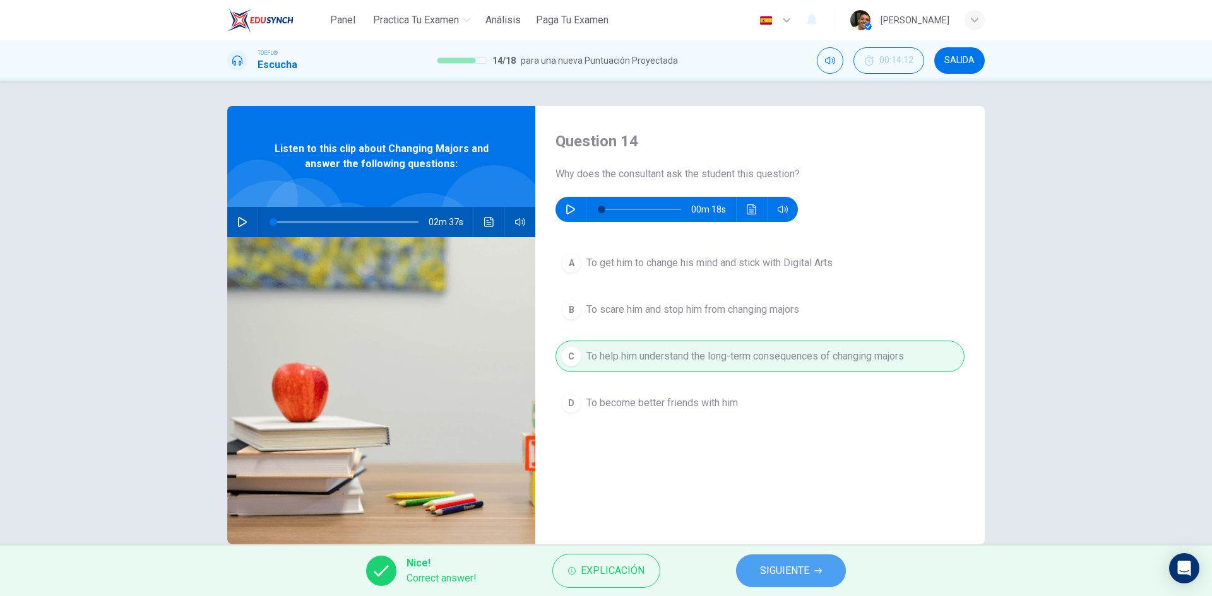
click at [762, 563] on span "SIGUIENTE" at bounding box center [784, 571] width 49 height 18
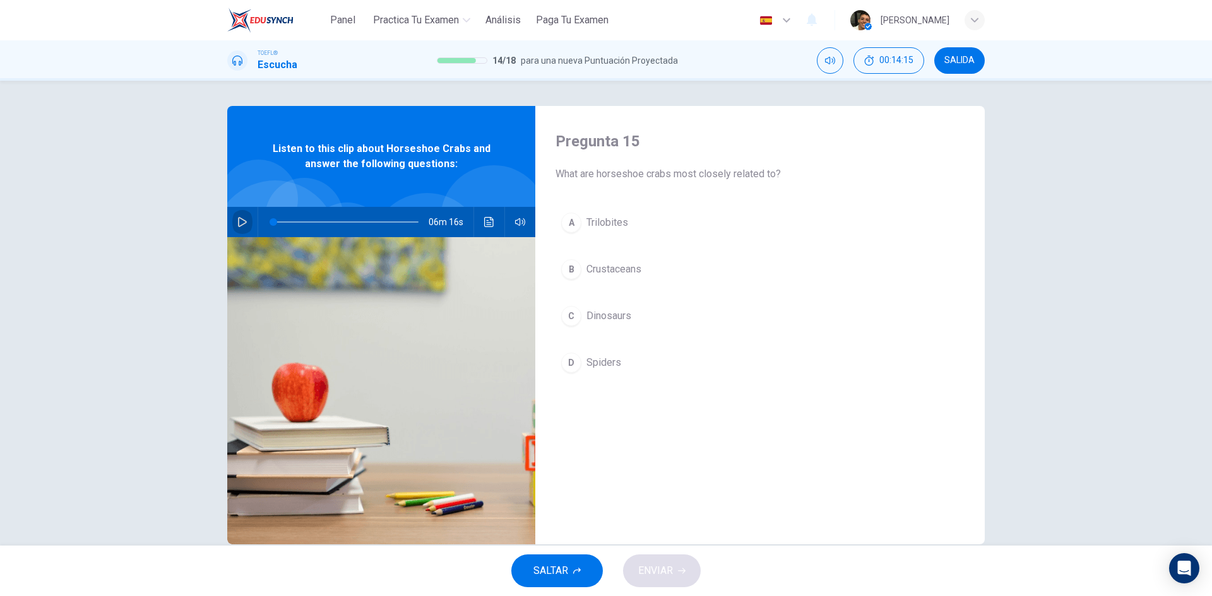
click at [242, 217] on icon "button" at bounding box center [242, 222] width 10 height 10
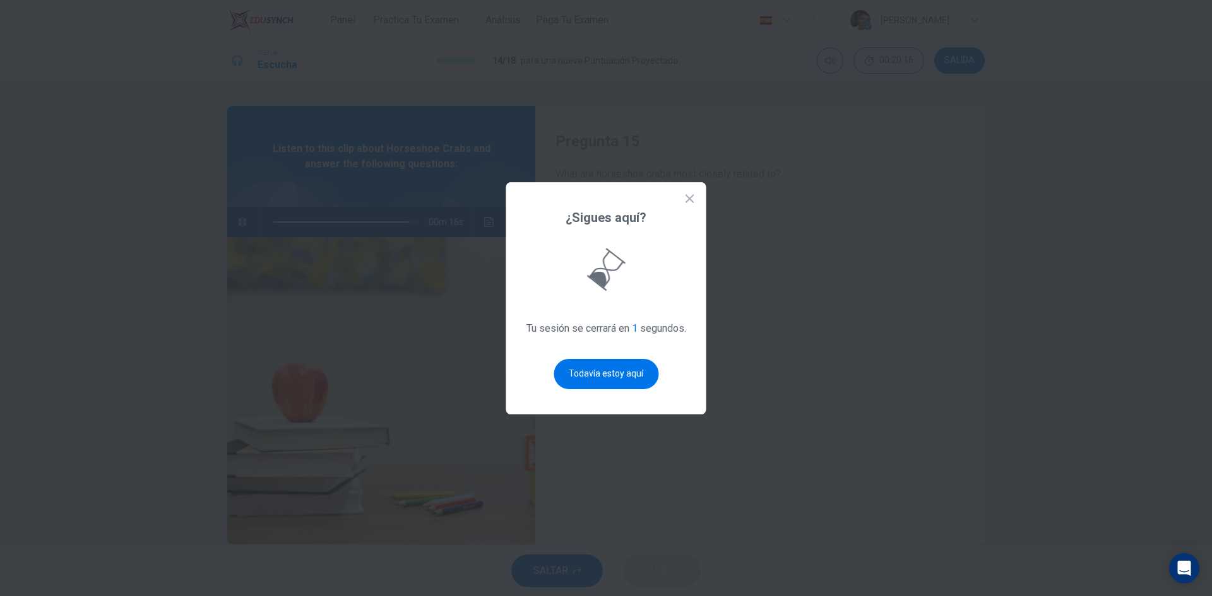
type input "96"
